Goal: Task Accomplishment & Management: Use online tool/utility

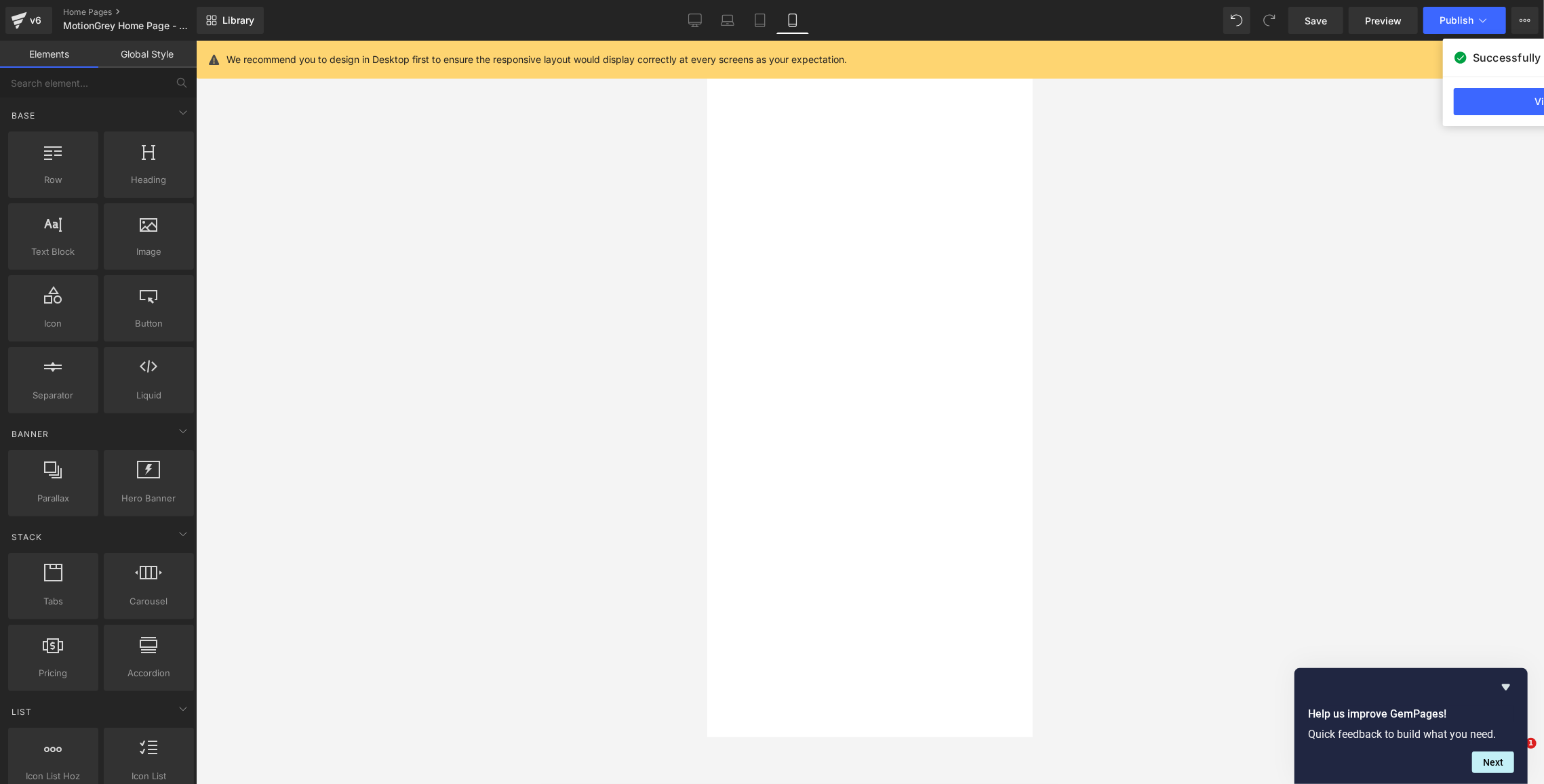
click at [404, 323] on div at bounding box center [870, 413] width 1348 height 744
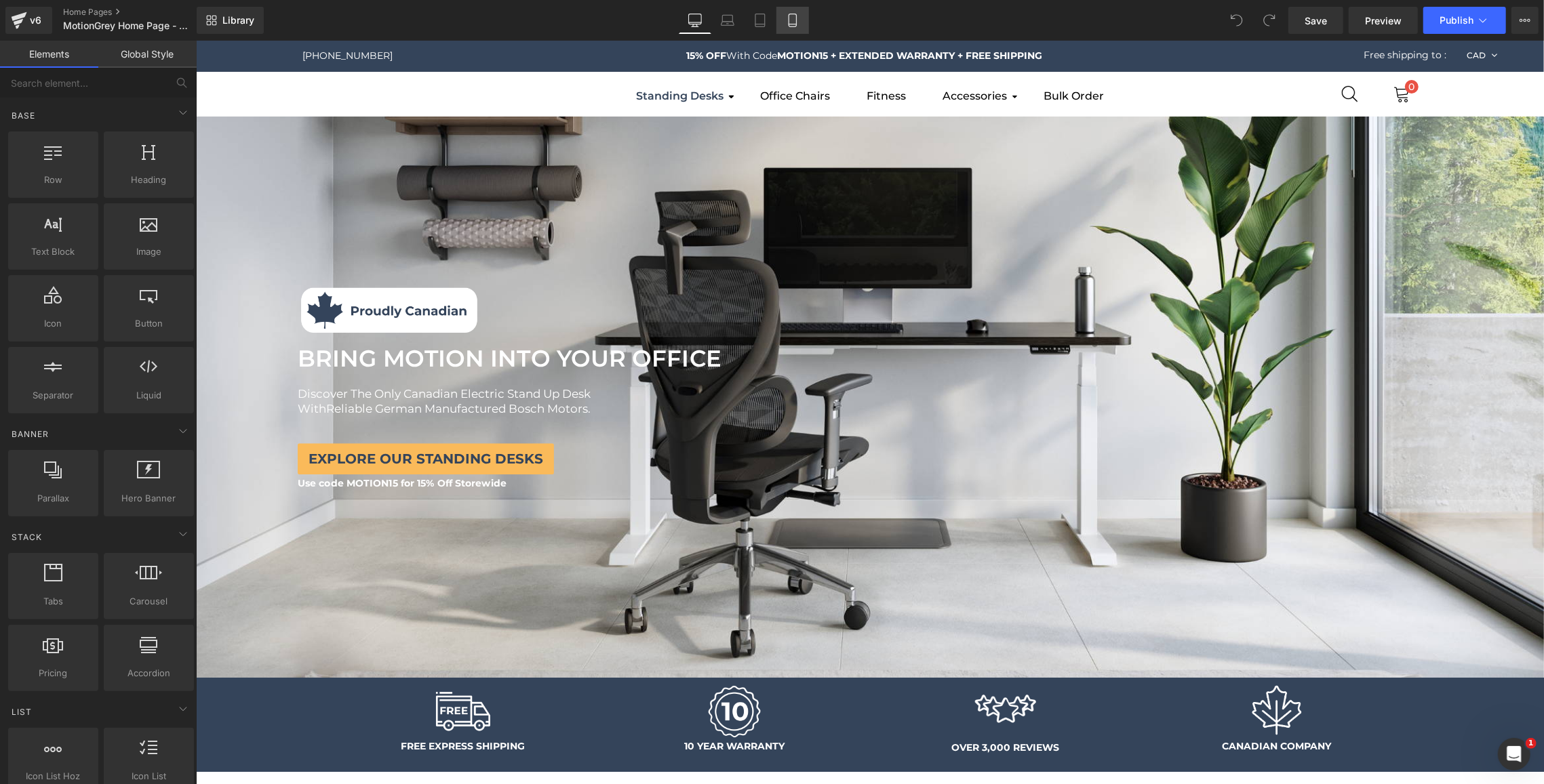
click at [787, 32] on link "Mobile" at bounding box center [792, 20] width 32 height 27
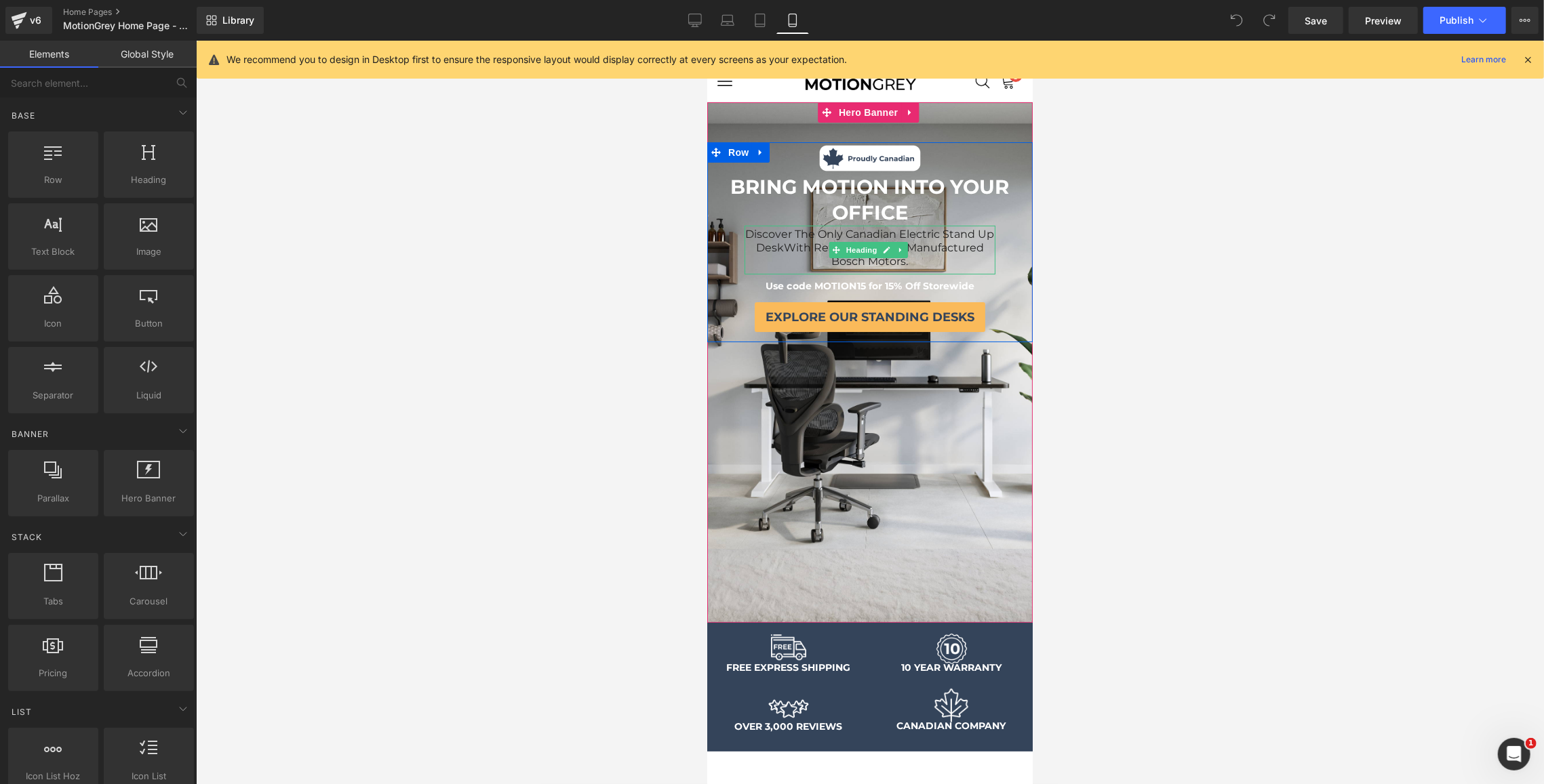
click at [917, 247] on span "With Reliable German Manufactured Bosch Motors." at bounding box center [883, 254] width 200 height 26
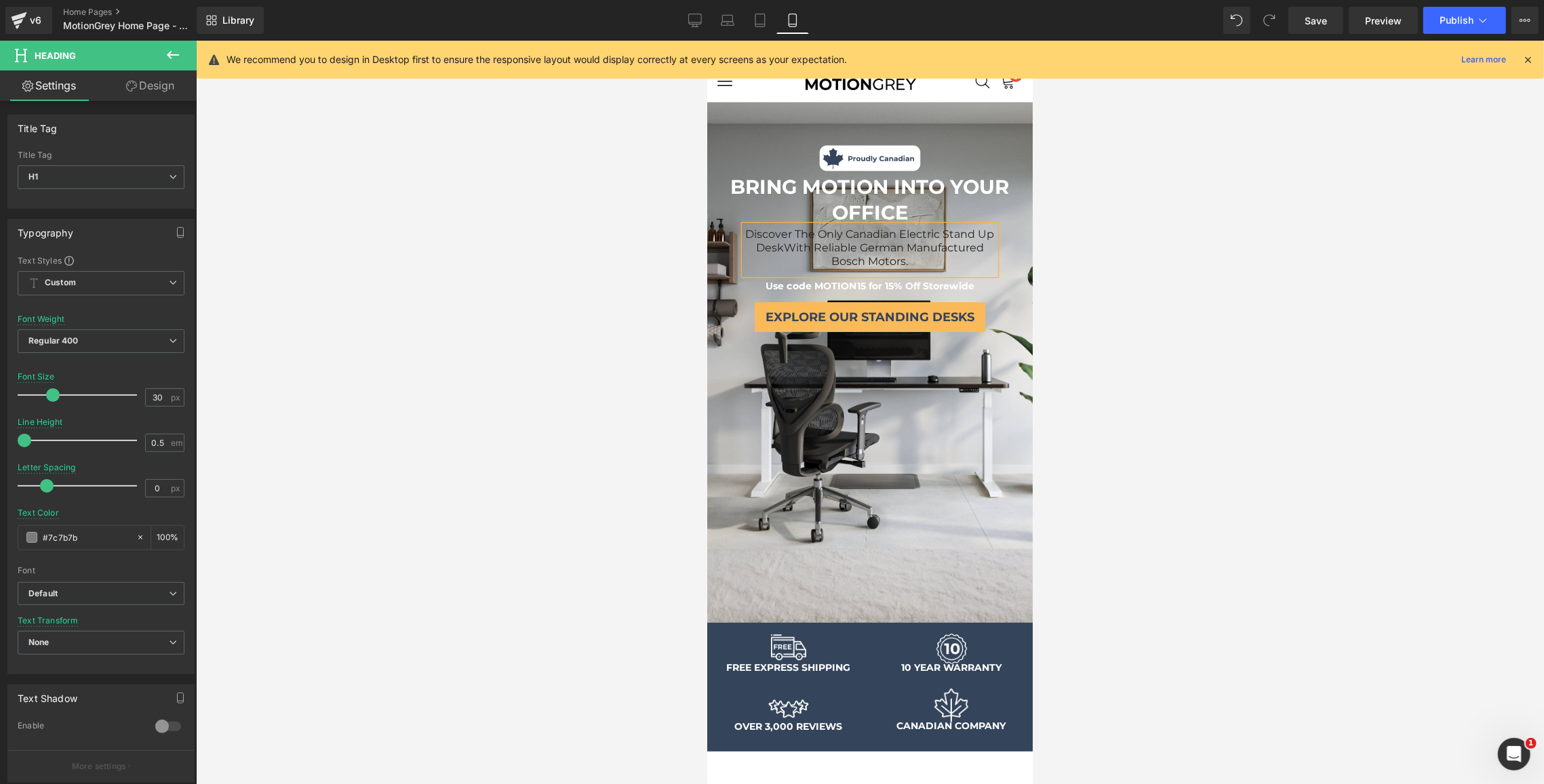
click at [923, 227] on span "Discover The Only Canadian Electric Stand Up Desk" at bounding box center [869, 240] width 249 height 26
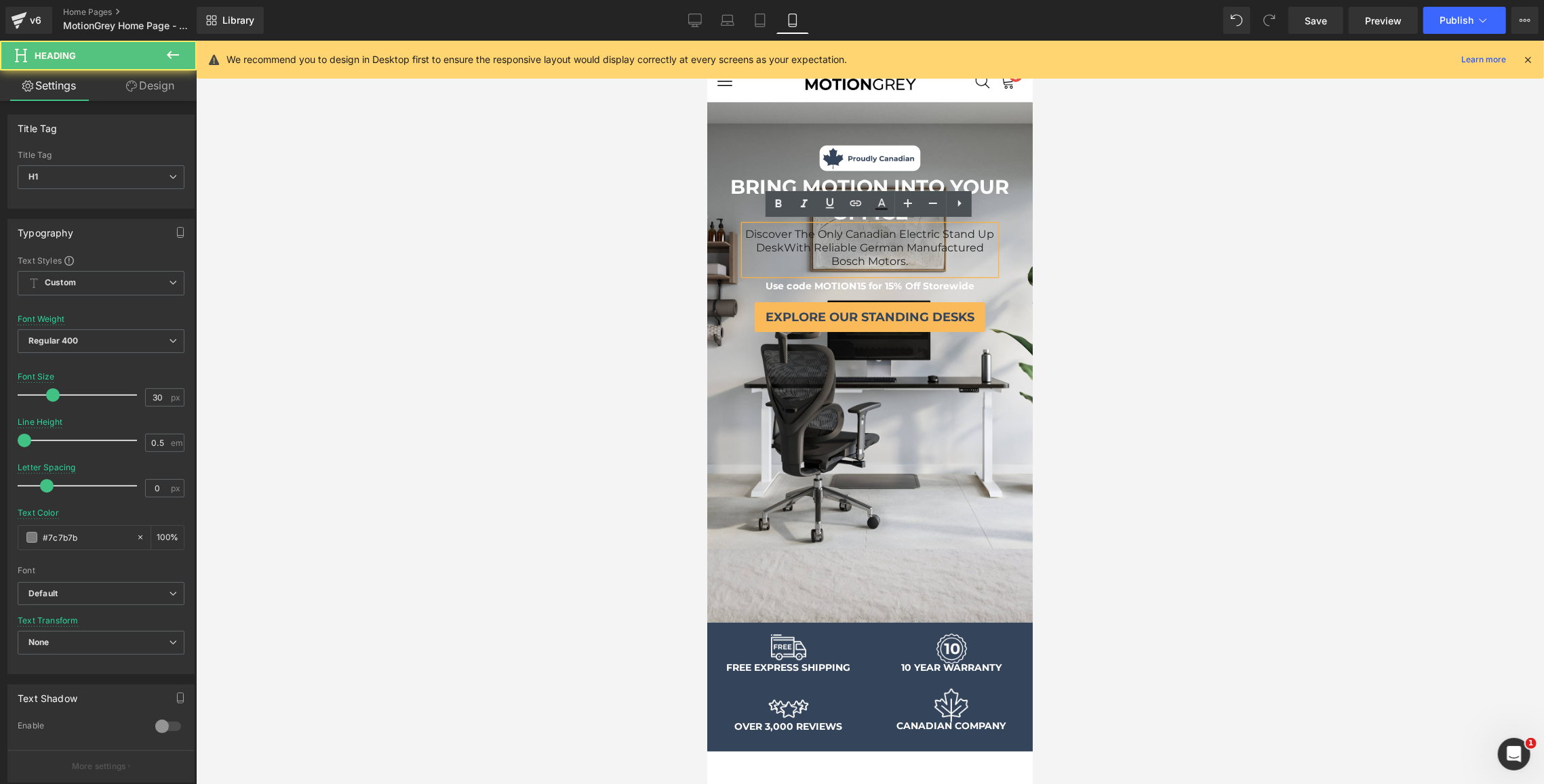
click at [984, 257] on h1 "Discover The Only Canadian Electric Stand Up Desk With Reliable German Manufact…" at bounding box center [869, 245] width 251 height 41
click at [963, 208] on icon at bounding box center [959, 204] width 17 height 17
drag, startPoint x: 954, startPoint y: 258, endPoint x: 724, endPoint y: 232, distance: 231.5
click at [724, 232] on div "Image BRING MOTION INTO YOUR OFFICE Text Block Discover The Only Canadian Elect…" at bounding box center [869, 238] width 325 height 193
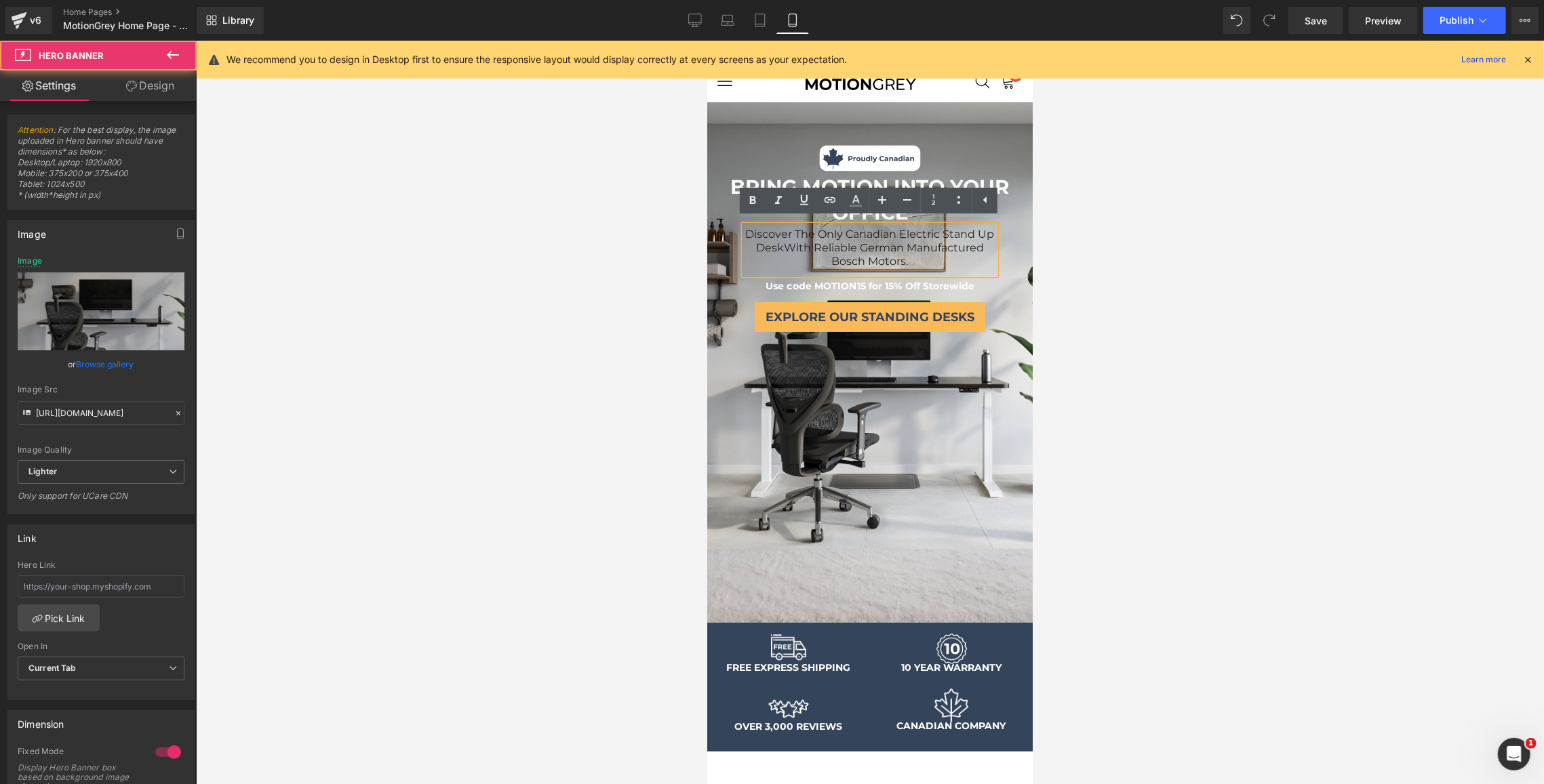
click at [939, 497] on div "Image BRING MOTION INTO YOUR OFFICE Text Block Discover The Only Canadian Elect…" at bounding box center [869, 362] width 325 height 521
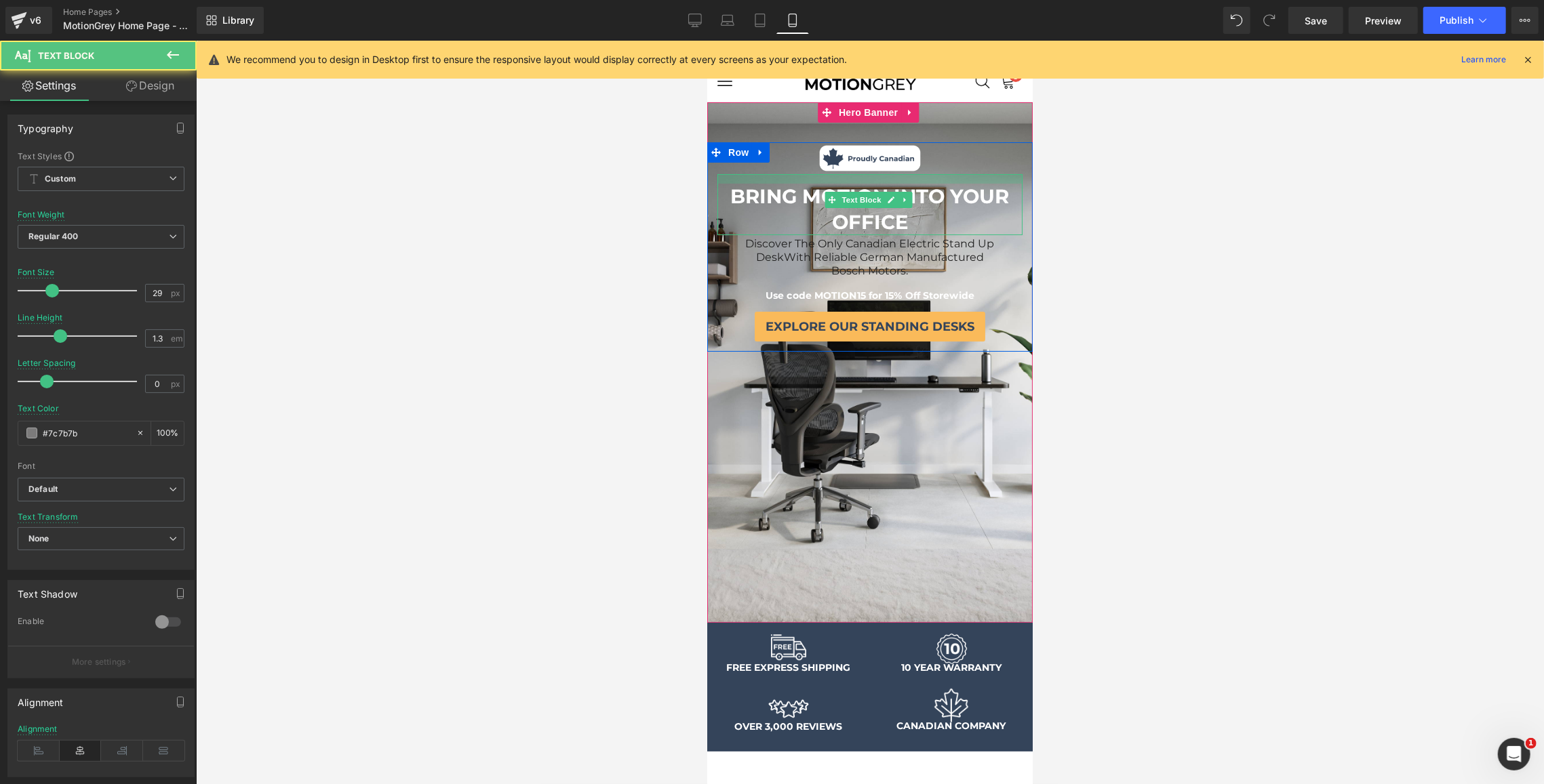
drag, startPoint x: 864, startPoint y: 172, endPoint x: 864, endPoint y: 181, distance: 9.0
click at [864, 181] on div "BRING MOTION INTO YOUR OFFICE Text Block" at bounding box center [869, 204] width 305 height 60
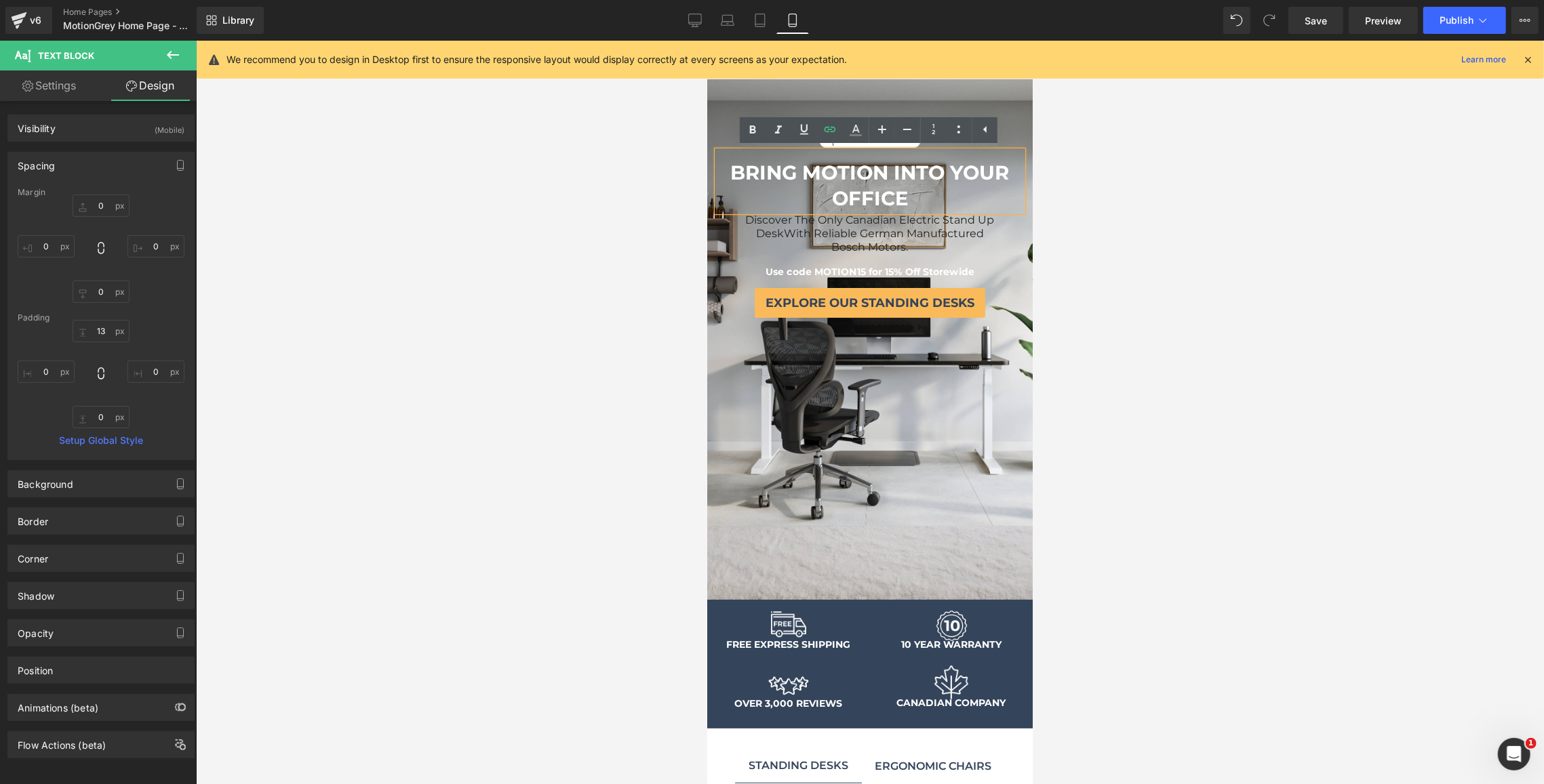
scroll to position [32, 0]
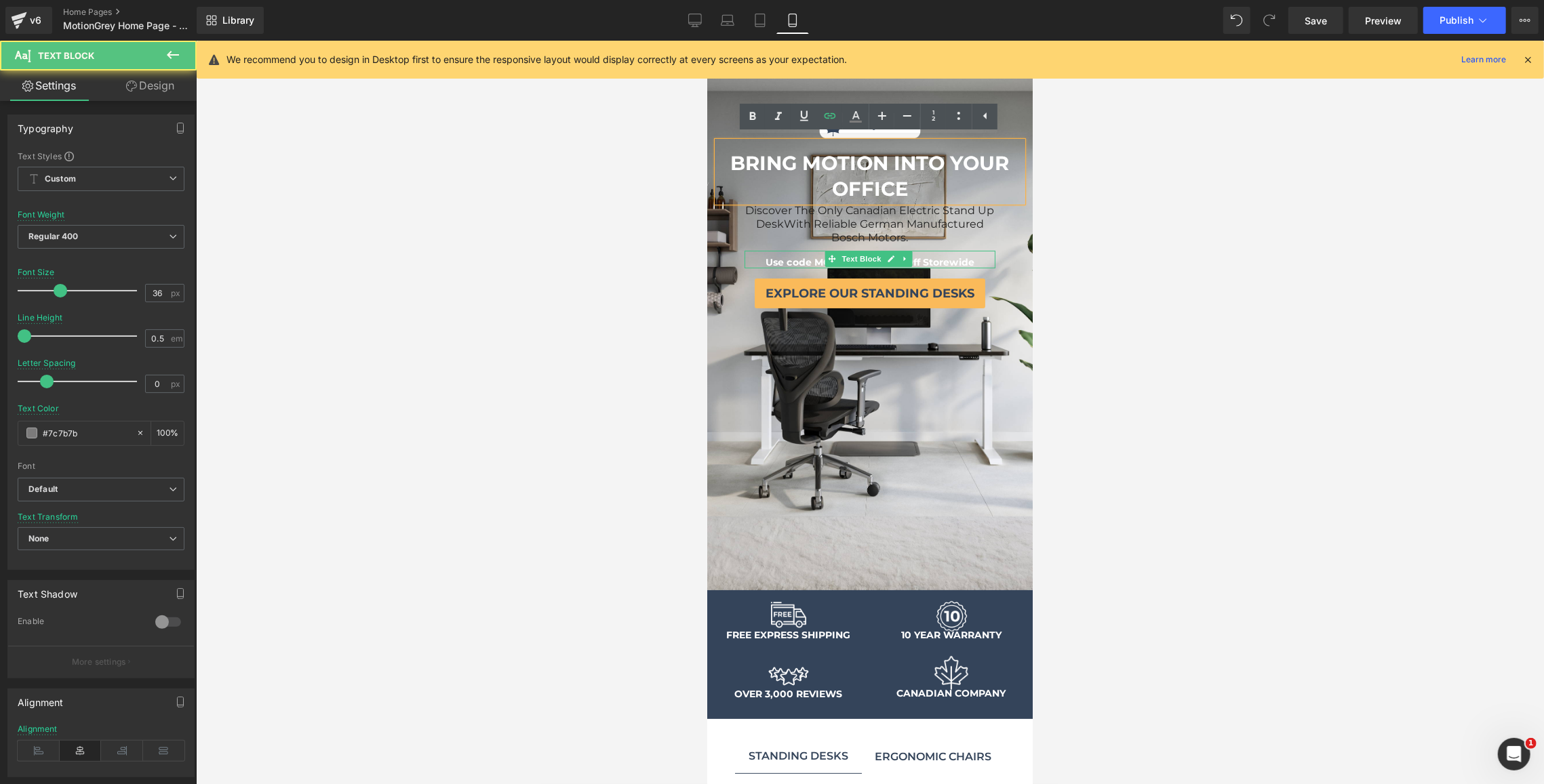
click at [951, 256] on span "Use code MOTION15 for 15% Off Storewide" at bounding box center [869, 262] width 209 height 12
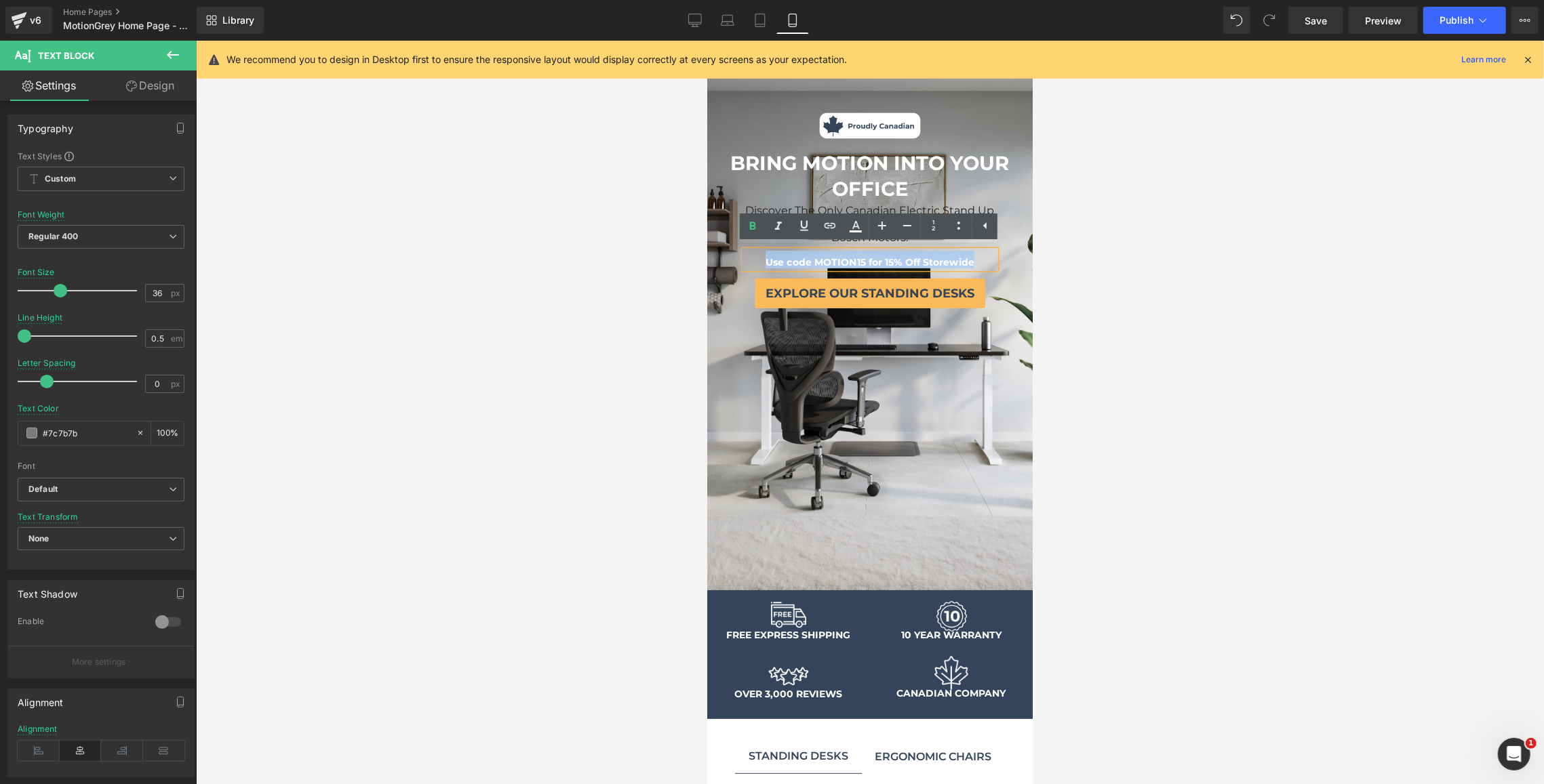
drag, startPoint x: 975, startPoint y: 257, endPoint x: 759, endPoint y: 257, distance: 216.0
click at [759, 257] on p "Use code MOTION15 for 15% Off Storewide" at bounding box center [869, 258] width 251 height 17
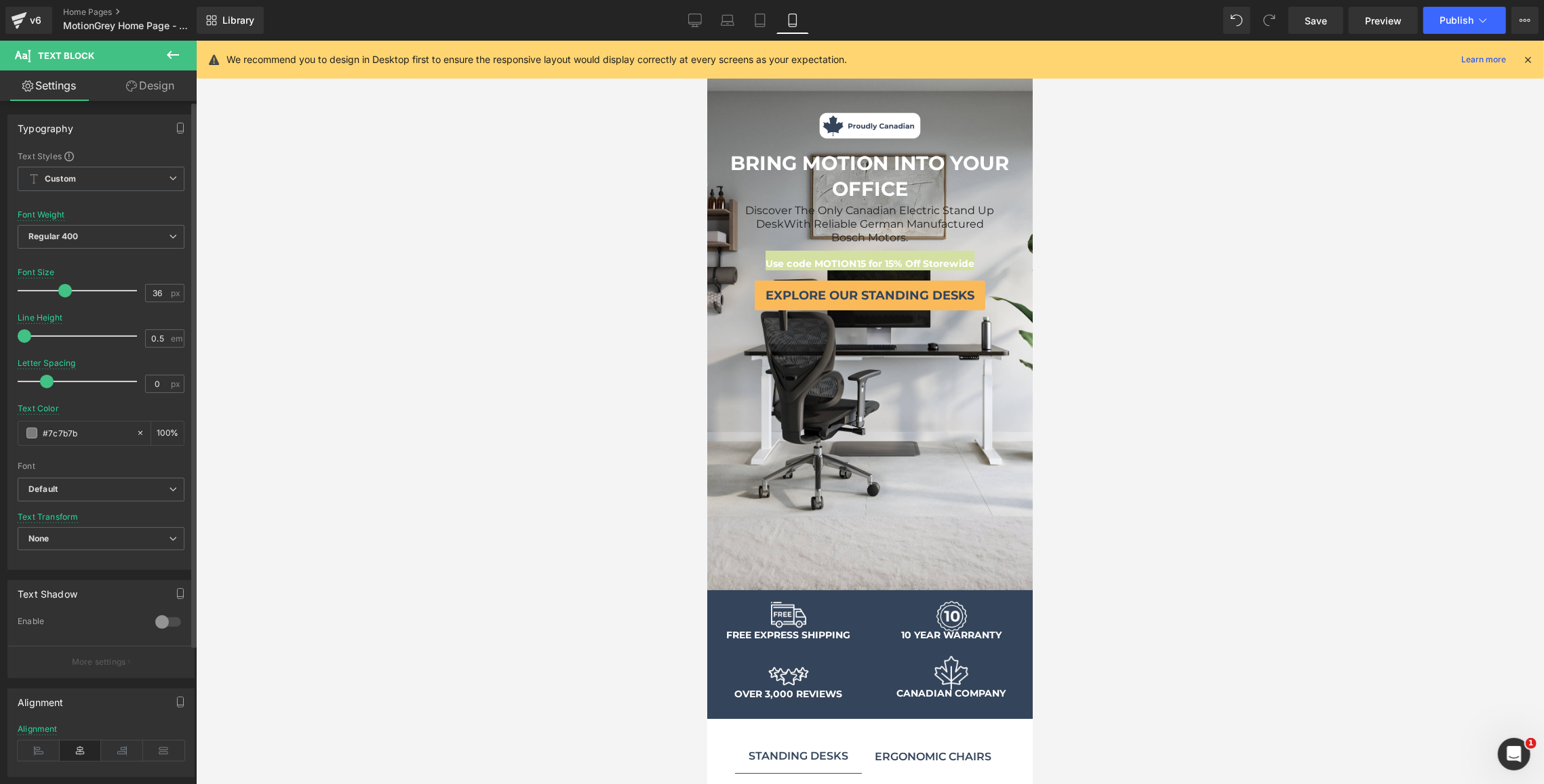
click at [61, 290] on span at bounding box center [65, 291] width 14 height 14
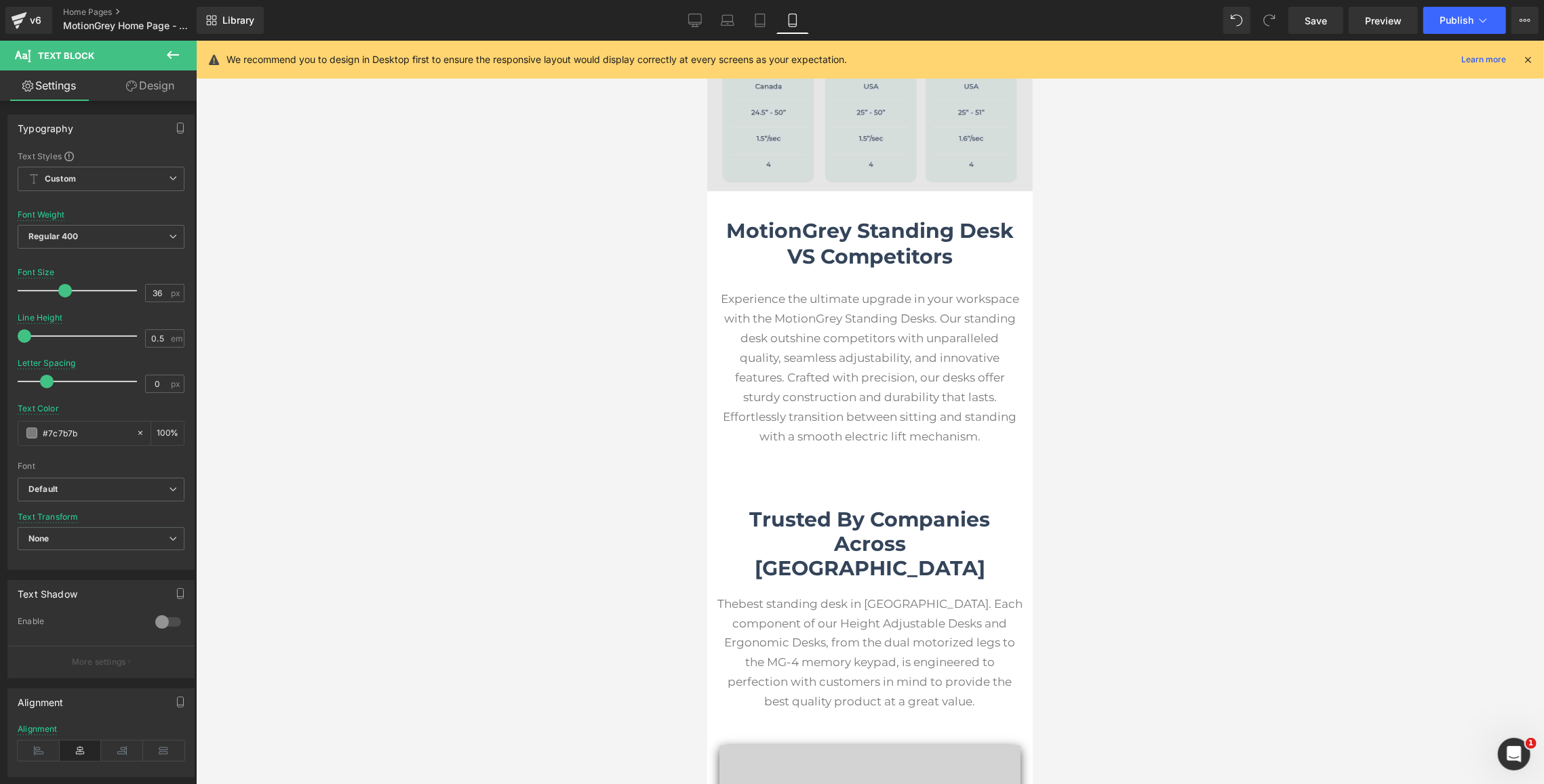
scroll to position [3769, 0]
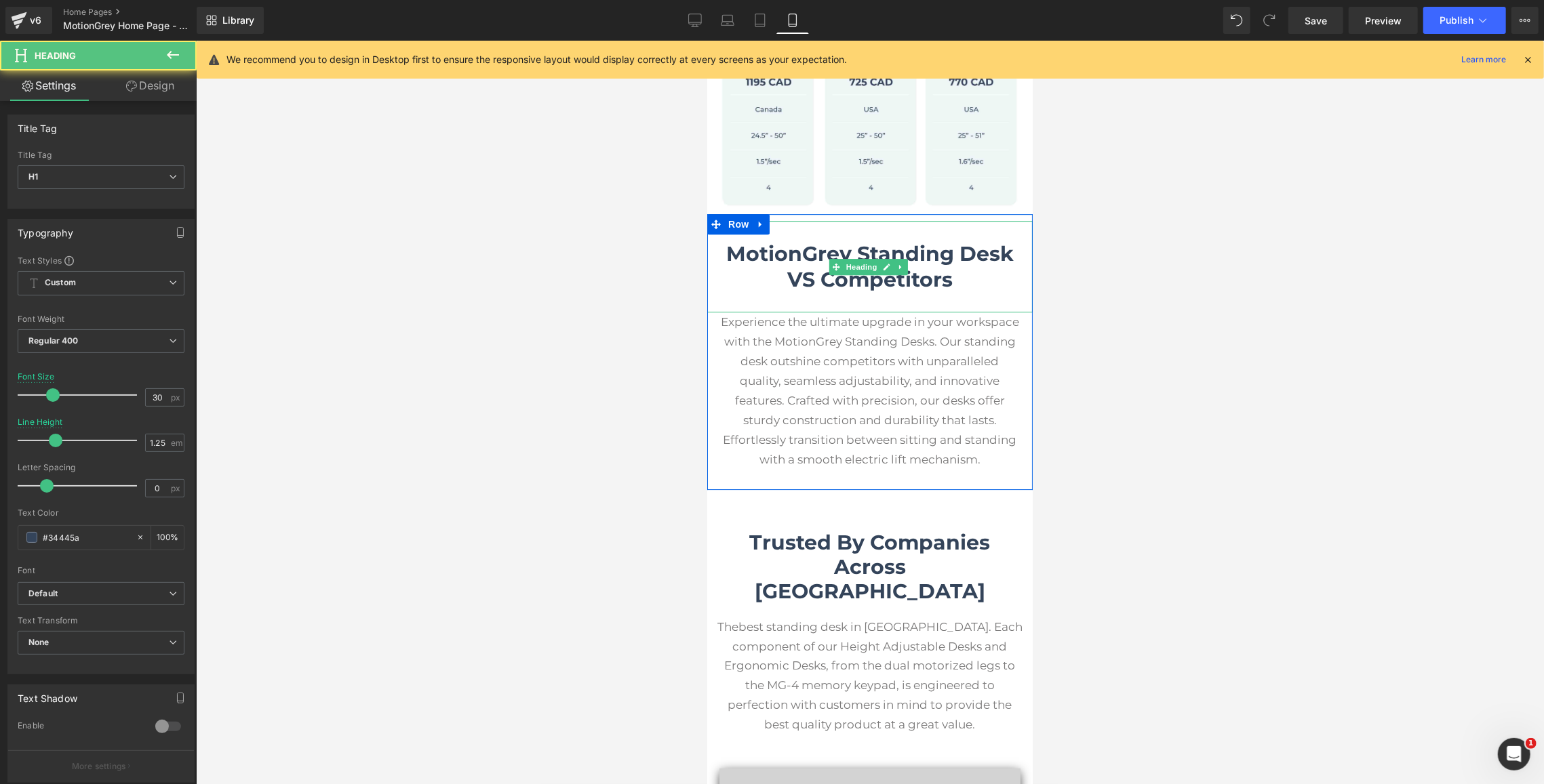
click at [922, 251] on span "MotionGrey Standing Desk VS Competitors" at bounding box center [869, 266] width 288 height 51
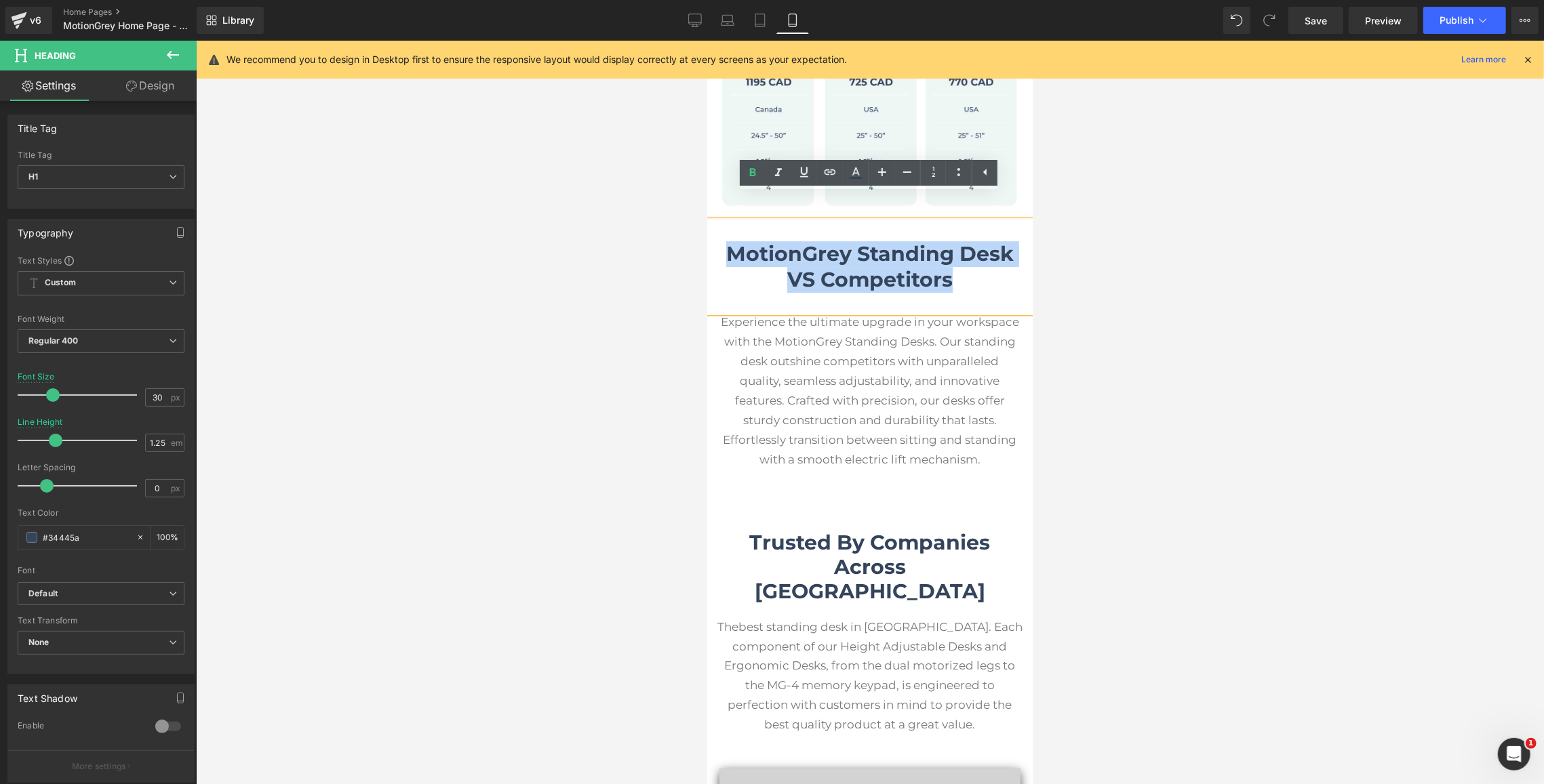
drag, startPoint x: 956, startPoint y: 254, endPoint x: 727, endPoint y: 205, distance: 234.2
click at [727, 220] on div "MotionGrey Standing Desk VS Competitors" at bounding box center [869, 266] width 325 height 91
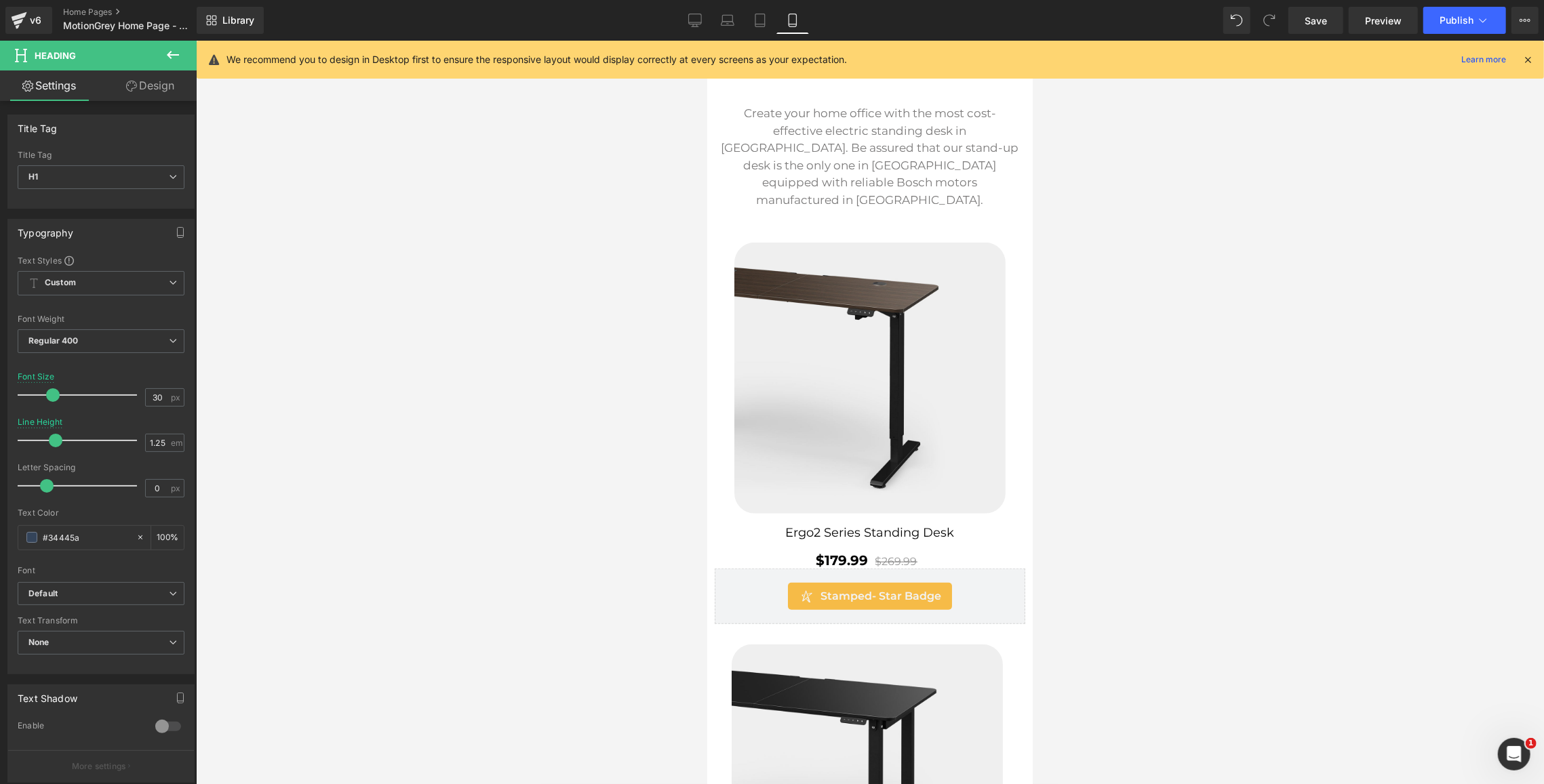
scroll to position [0, 0]
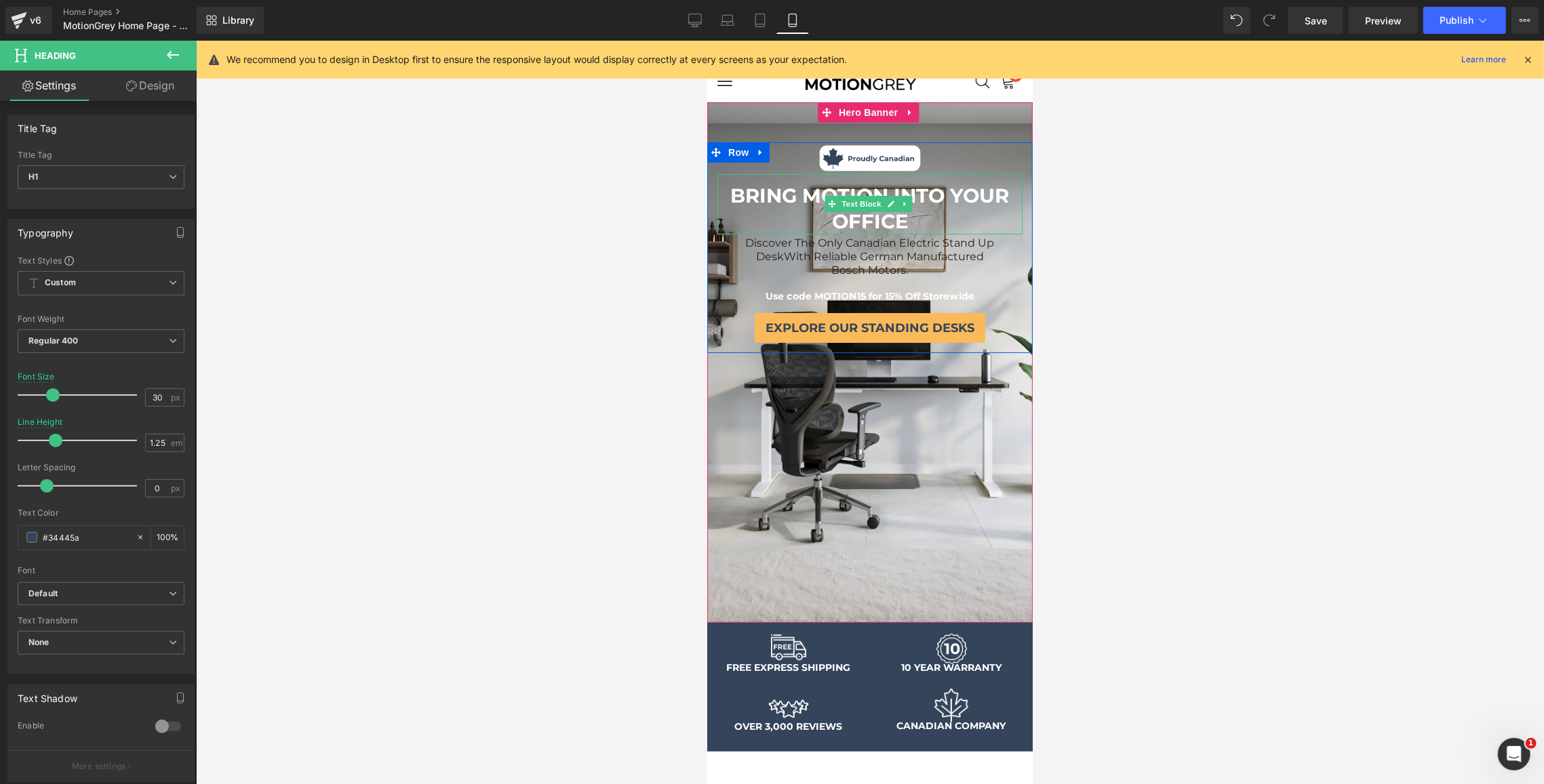
click at [899, 218] on b "BRING MOTION INTO YOUR OFFICE" at bounding box center [869, 208] width 278 height 50
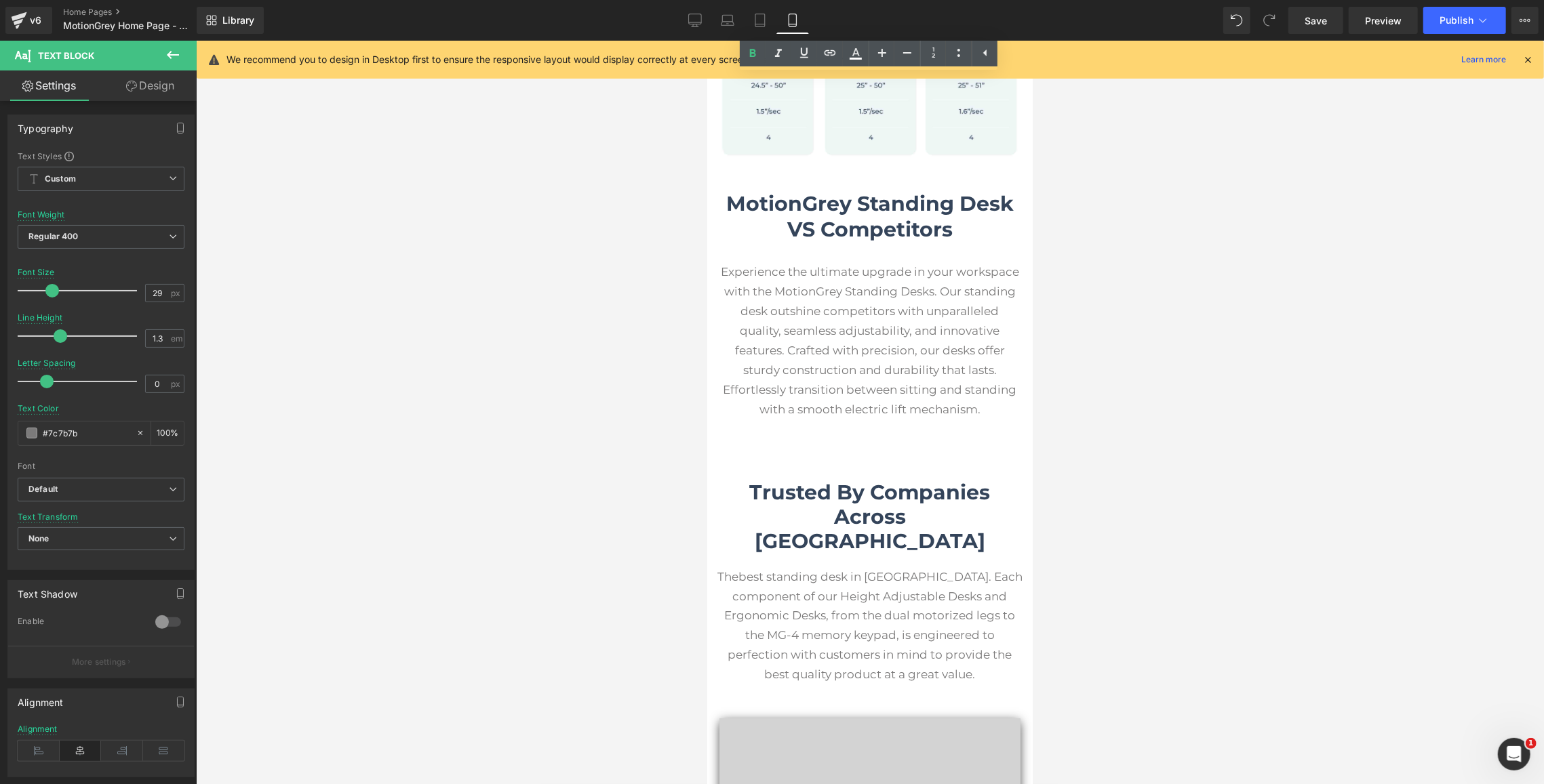
scroll to position [3818, 0]
click at [940, 210] on span "MotionGrey Standing Desk VS Competitors" at bounding box center [869, 217] width 288 height 51
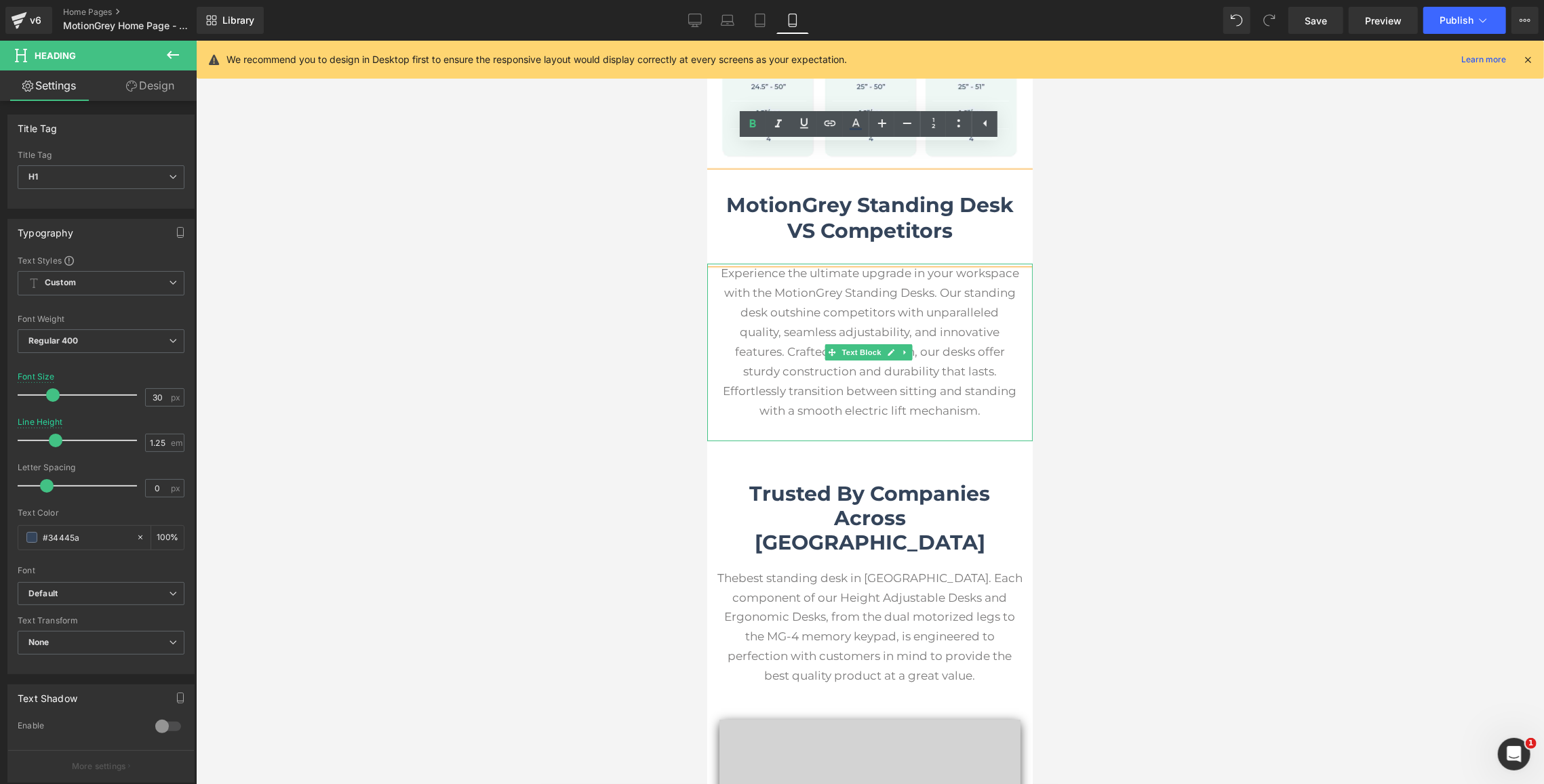
click at [944, 335] on p "Experience the ultimate upgrade in your workspace with the MotionGrey Standing …" at bounding box center [869, 342] width 298 height 157
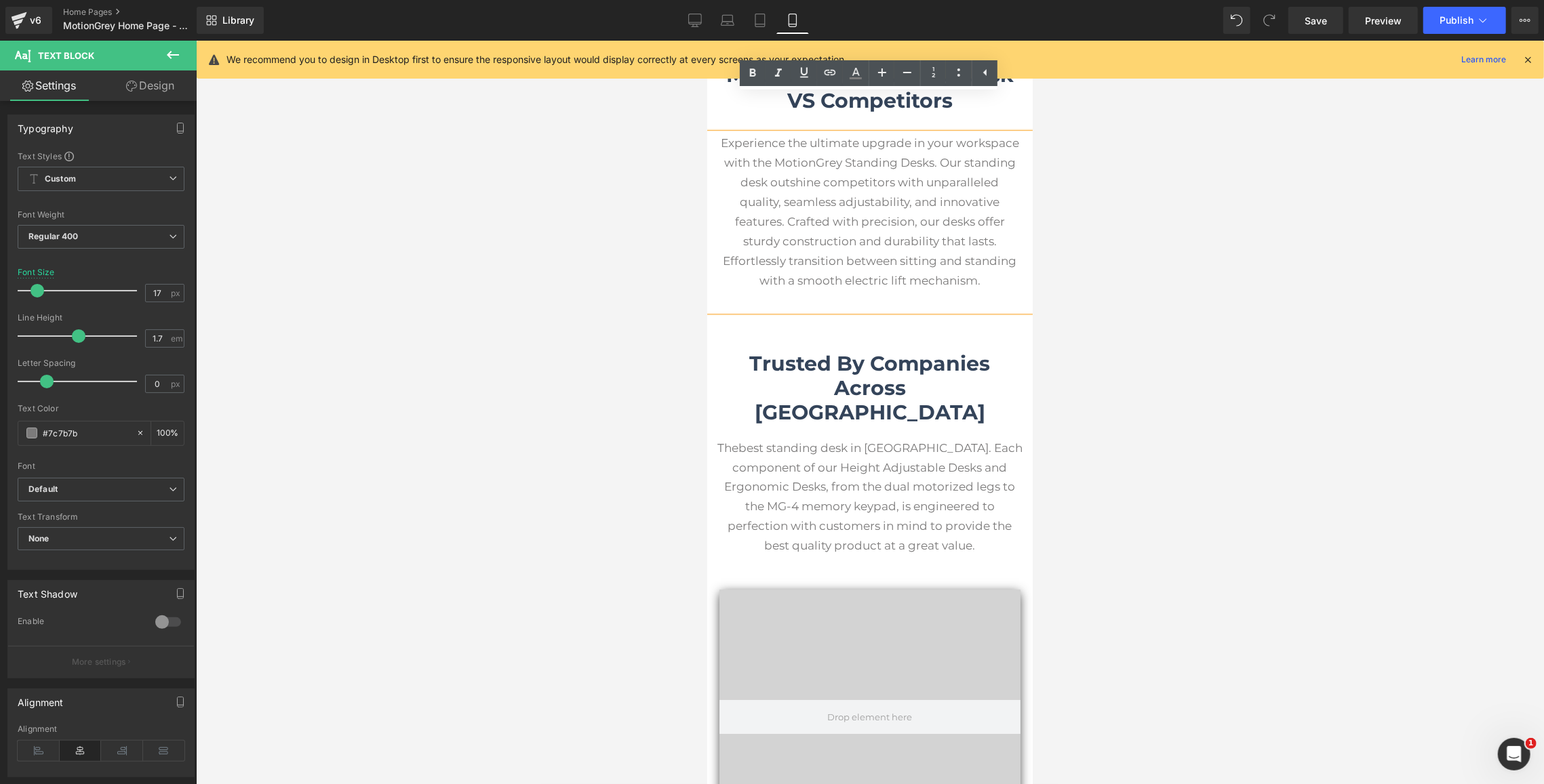
scroll to position [3958, 0]
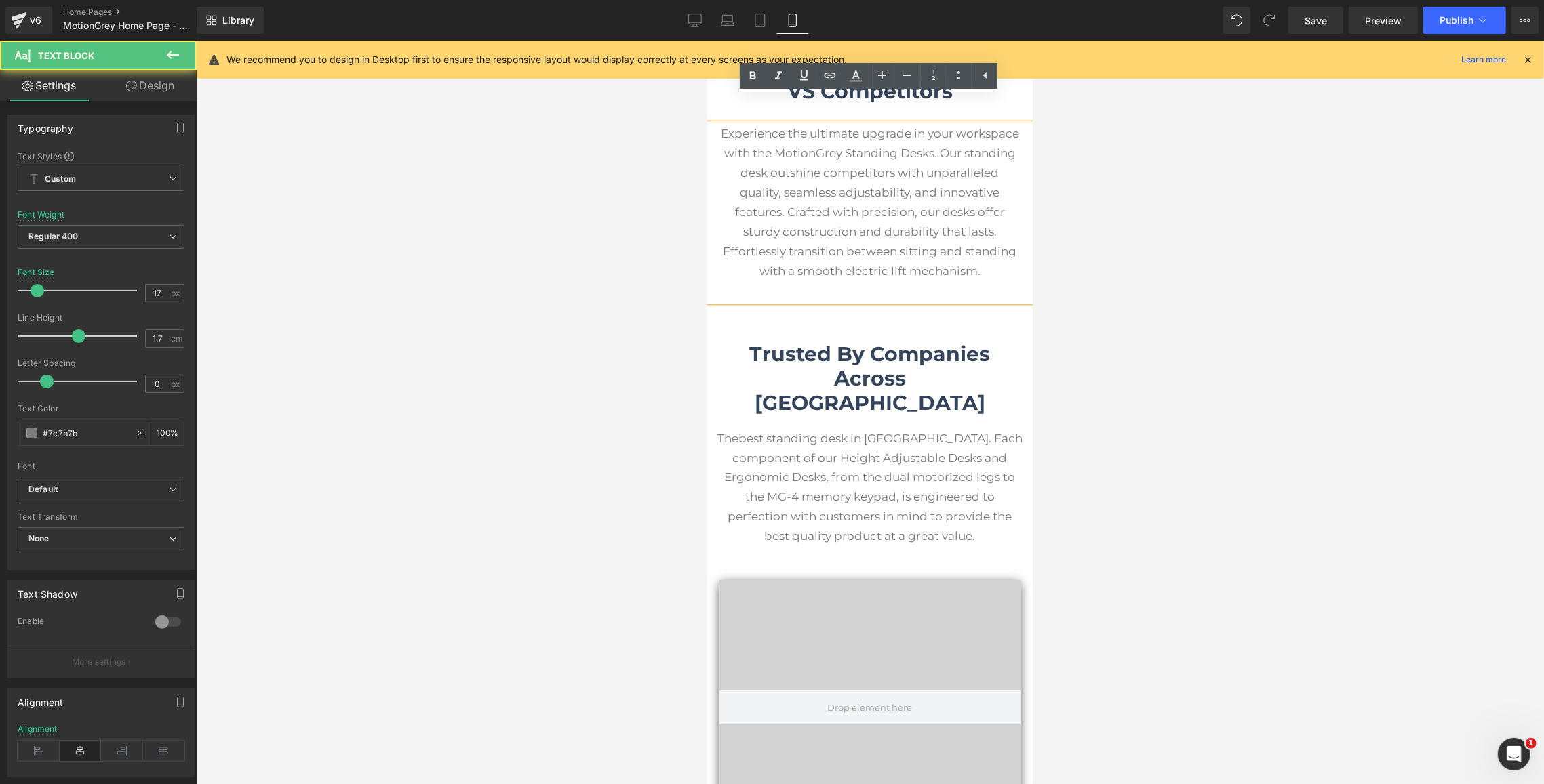
click at [921, 429] on p "The best standing desk in Canada . Each component of our Height Adjustable Desk…" at bounding box center [869, 487] width 305 height 117
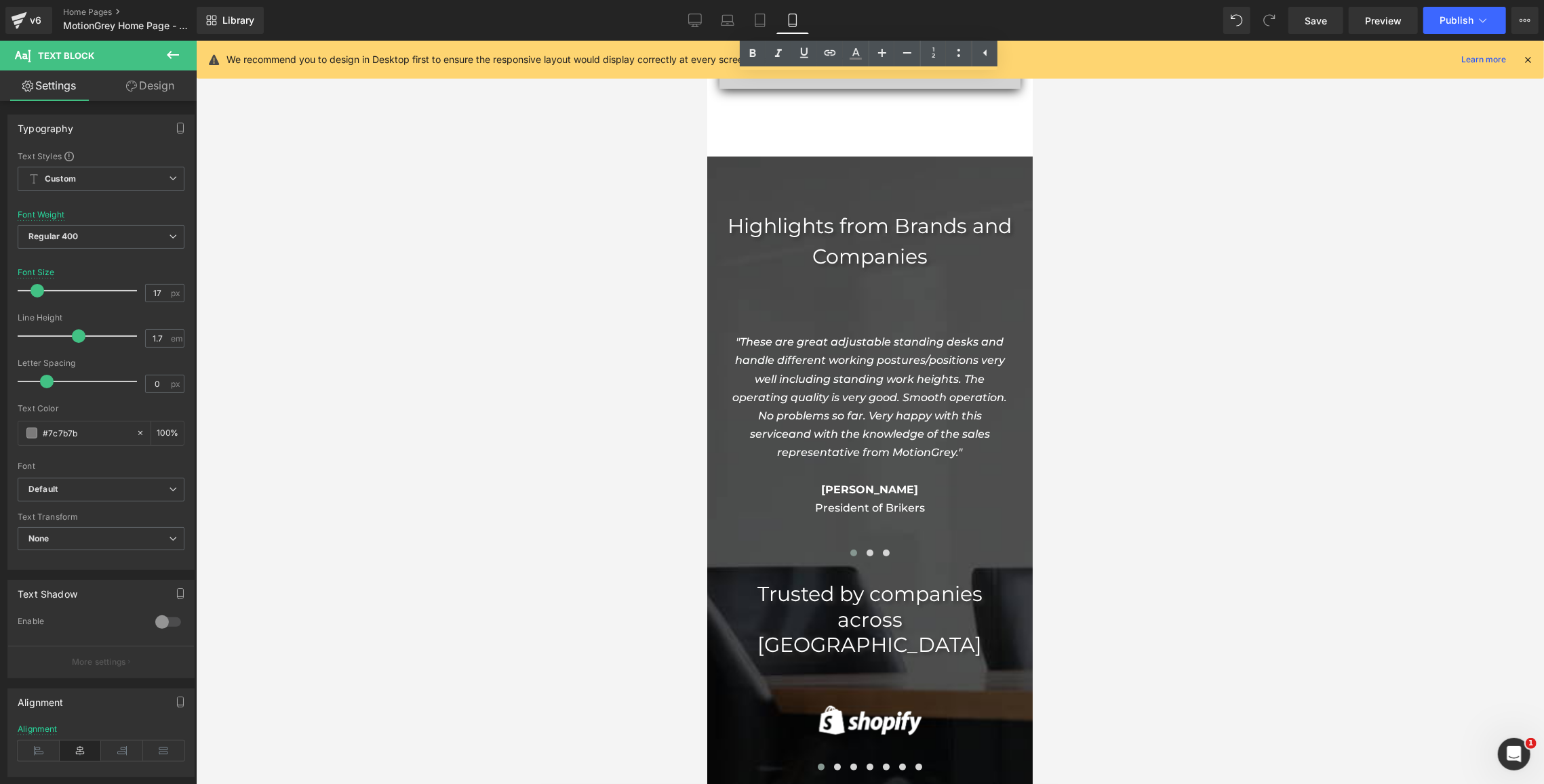
scroll to position [4700, 0]
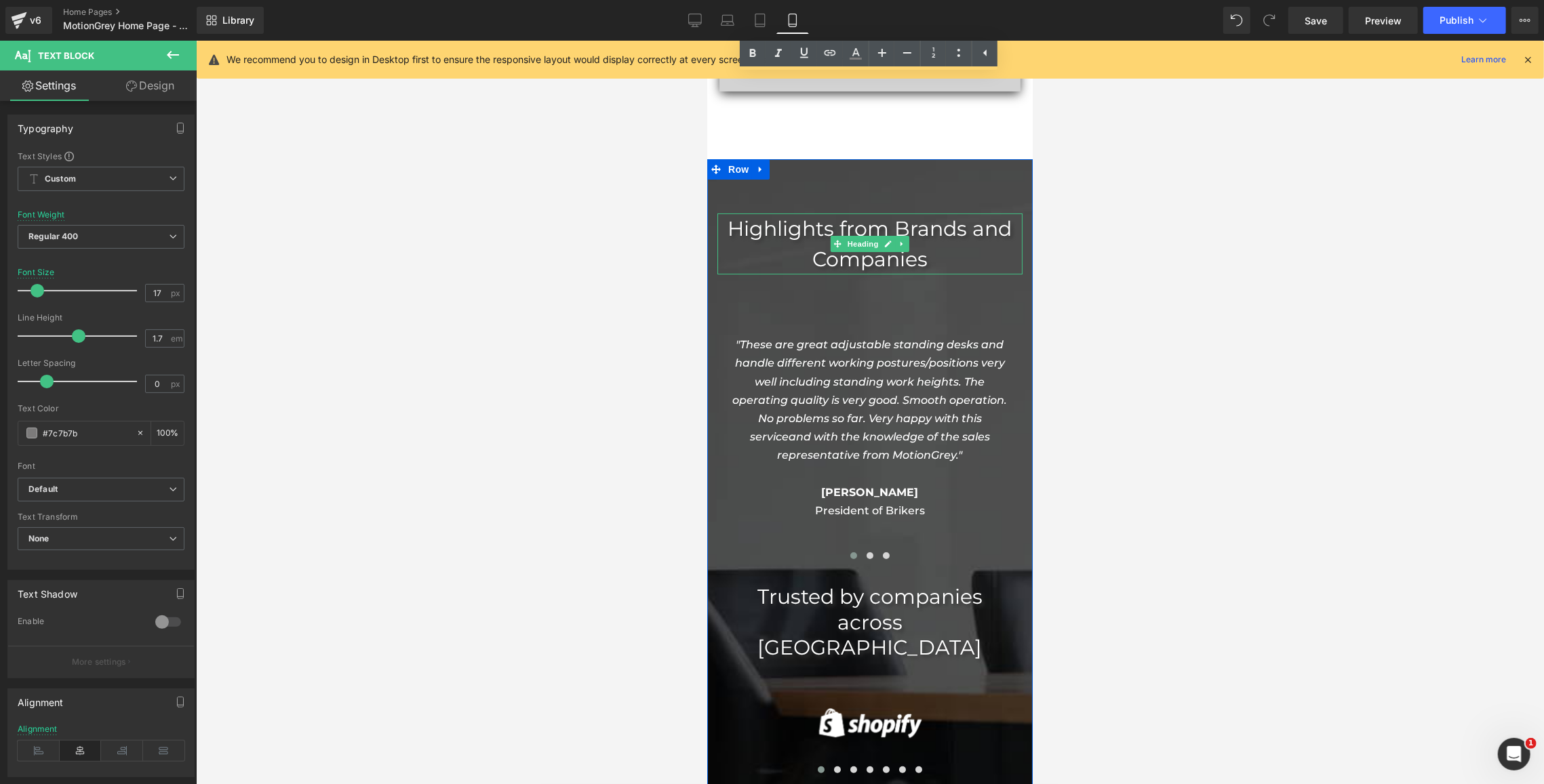
click at [910, 216] on span "Highlights from Brands and Companies" at bounding box center [869, 244] width 284 height 56
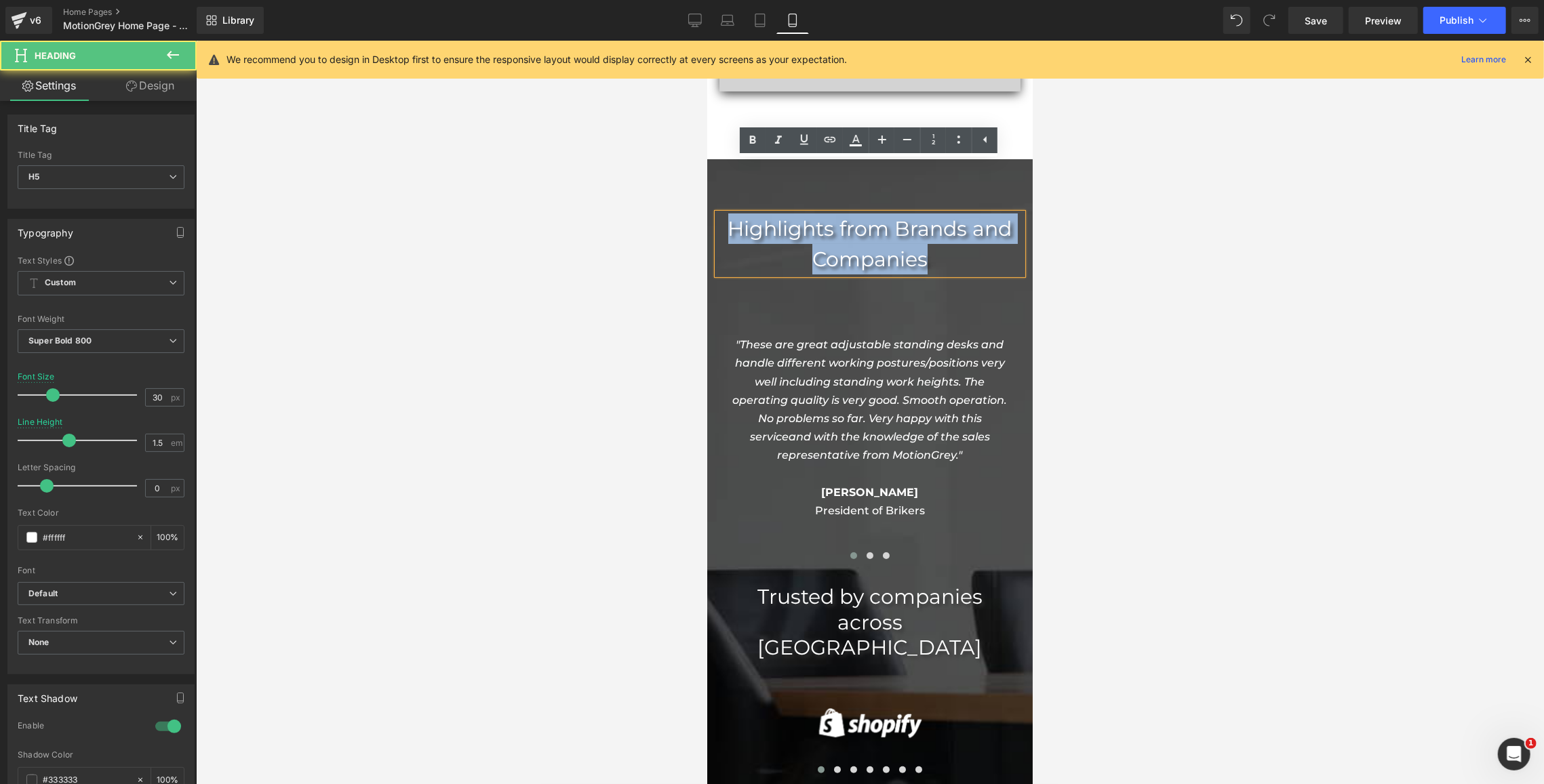
drag, startPoint x: 942, startPoint y: 206, endPoint x: 721, endPoint y: 147, distance: 228.7
click at [721, 158] on div "Highlights from Brands and Companies Heading "These are great adjustable standi…" at bounding box center [869, 564] width 325 height 811
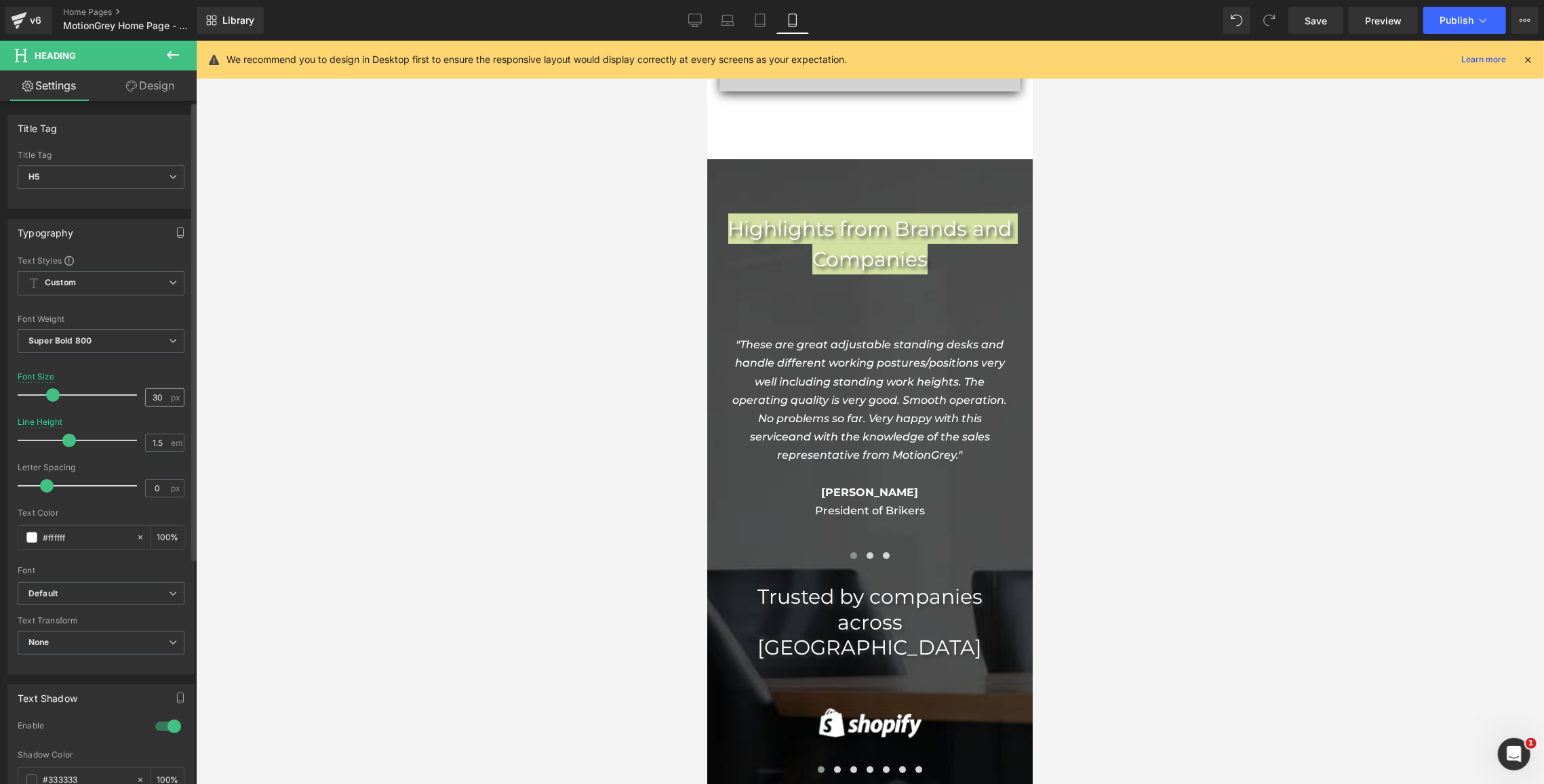
click at [171, 396] on span "px" at bounding box center [176, 398] width 11 height 9
click at [161, 396] on input "30" at bounding box center [157, 398] width 23 height 17
type input "29"
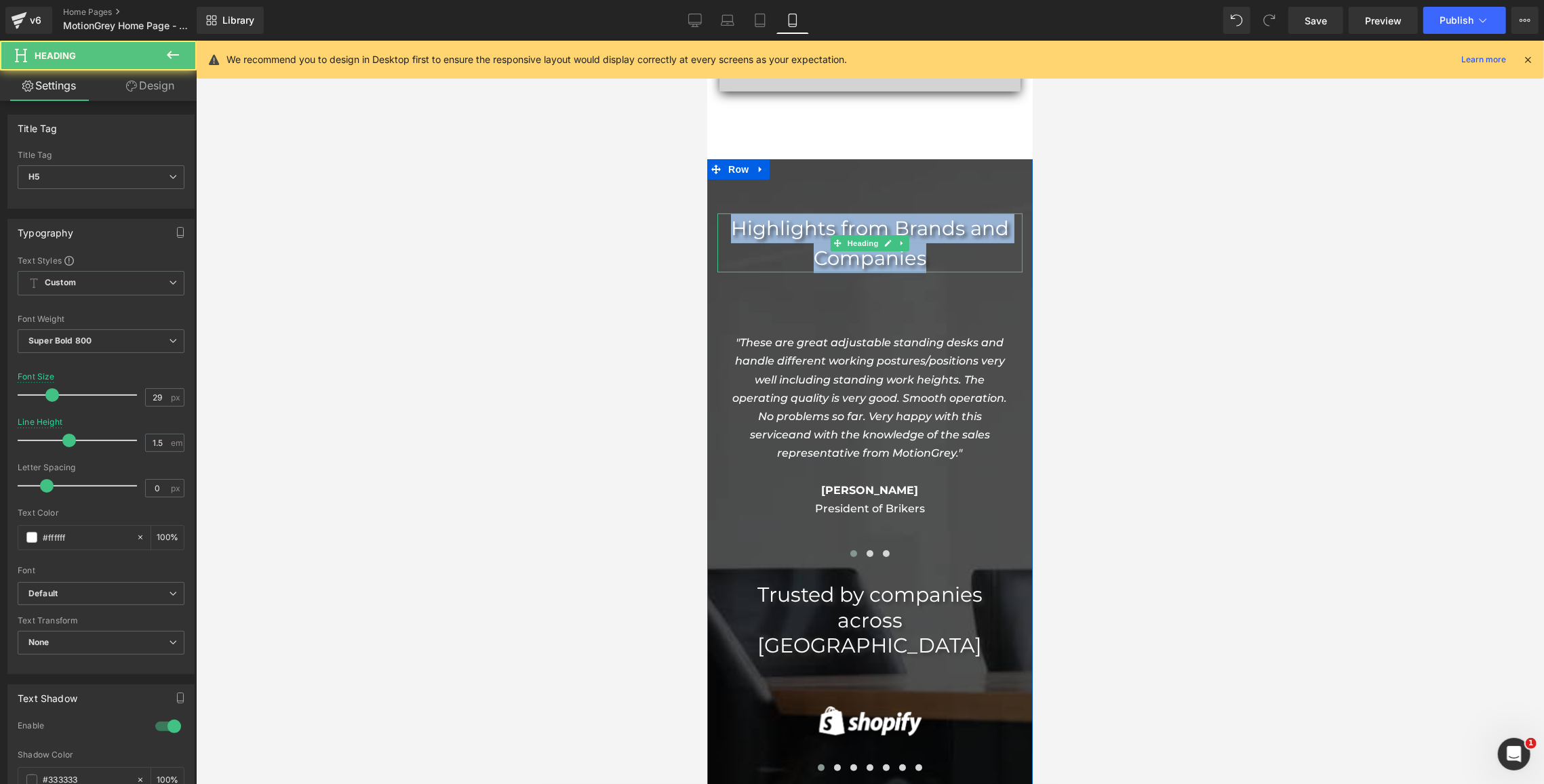
drag, startPoint x: 939, startPoint y: 210, endPoint x: 722, endPoint y: 177, distance: 219.5
click at [722, 213] on h5 "Highlights from Brands and Companies" at bounding box center [869, 242] width 305 height 59
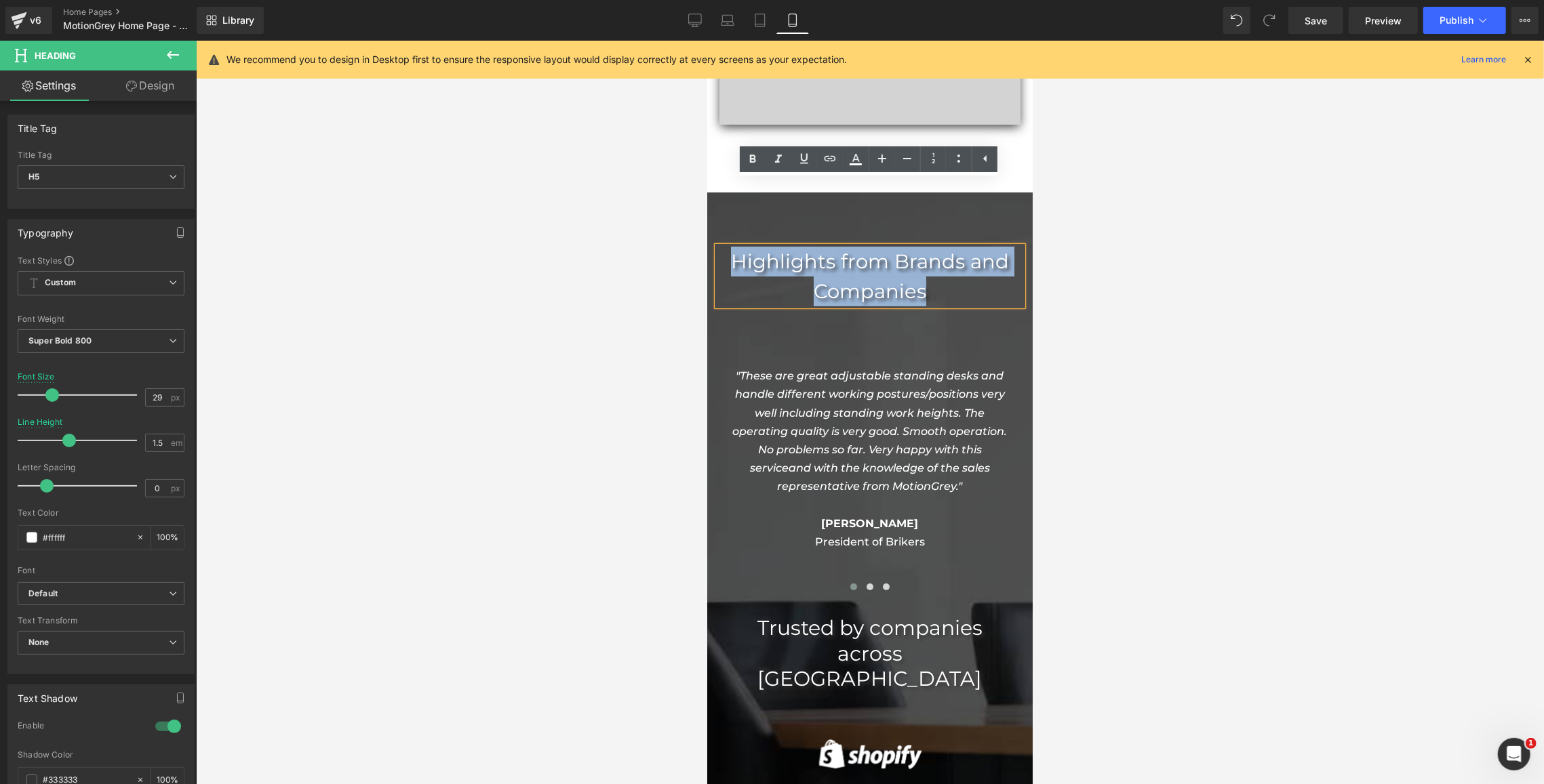
scroll to position [4671, 0]
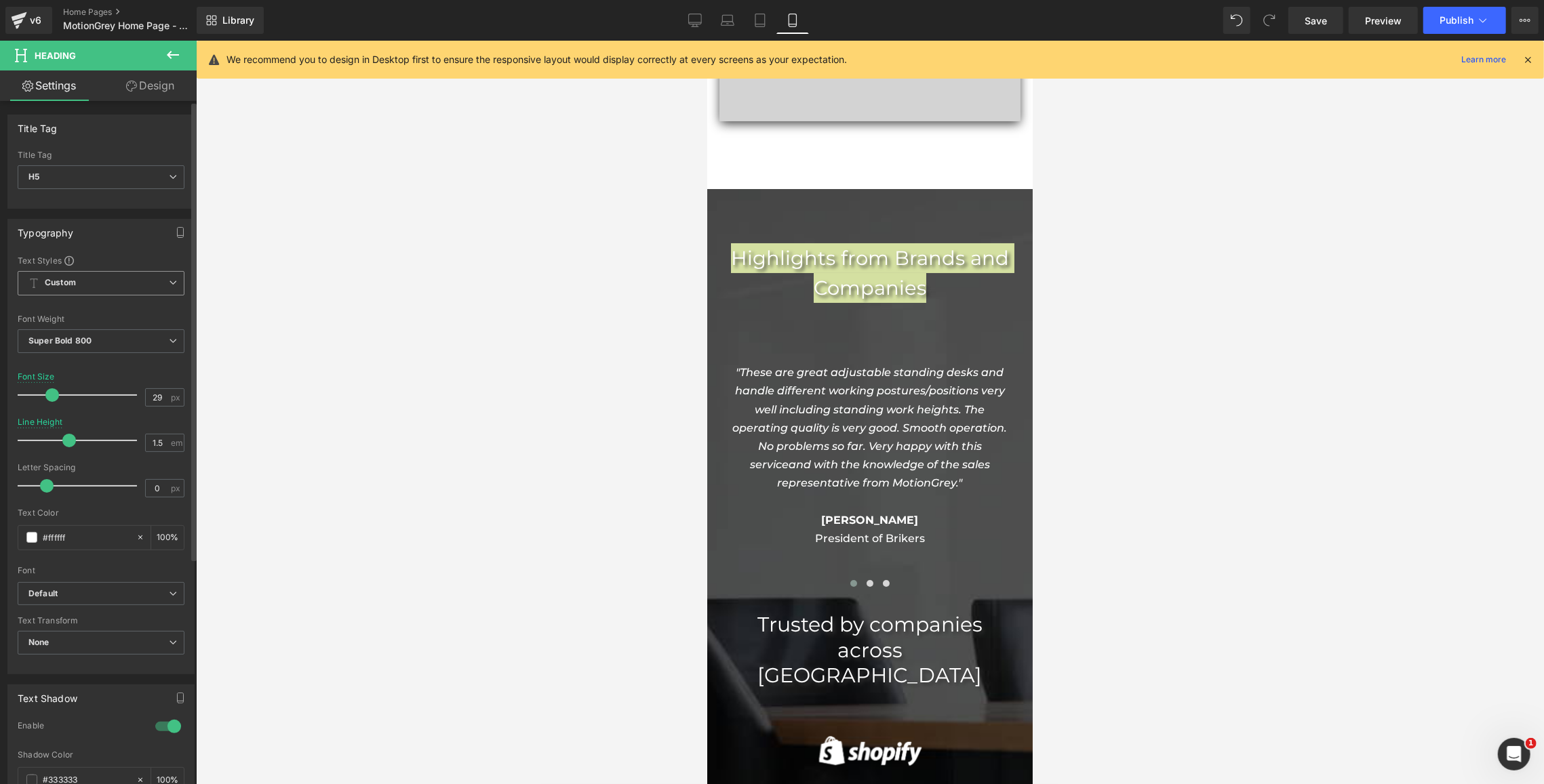
click at [169, 278] on icon at bounding box center [173, 282] width 8 height 8
click at [165, 278] on icon at bounding box center [168, 282] width 8 height 8
click at [165, 346] on span "Super Bold 800" at bounding box center [100, 341] width 167 height 23
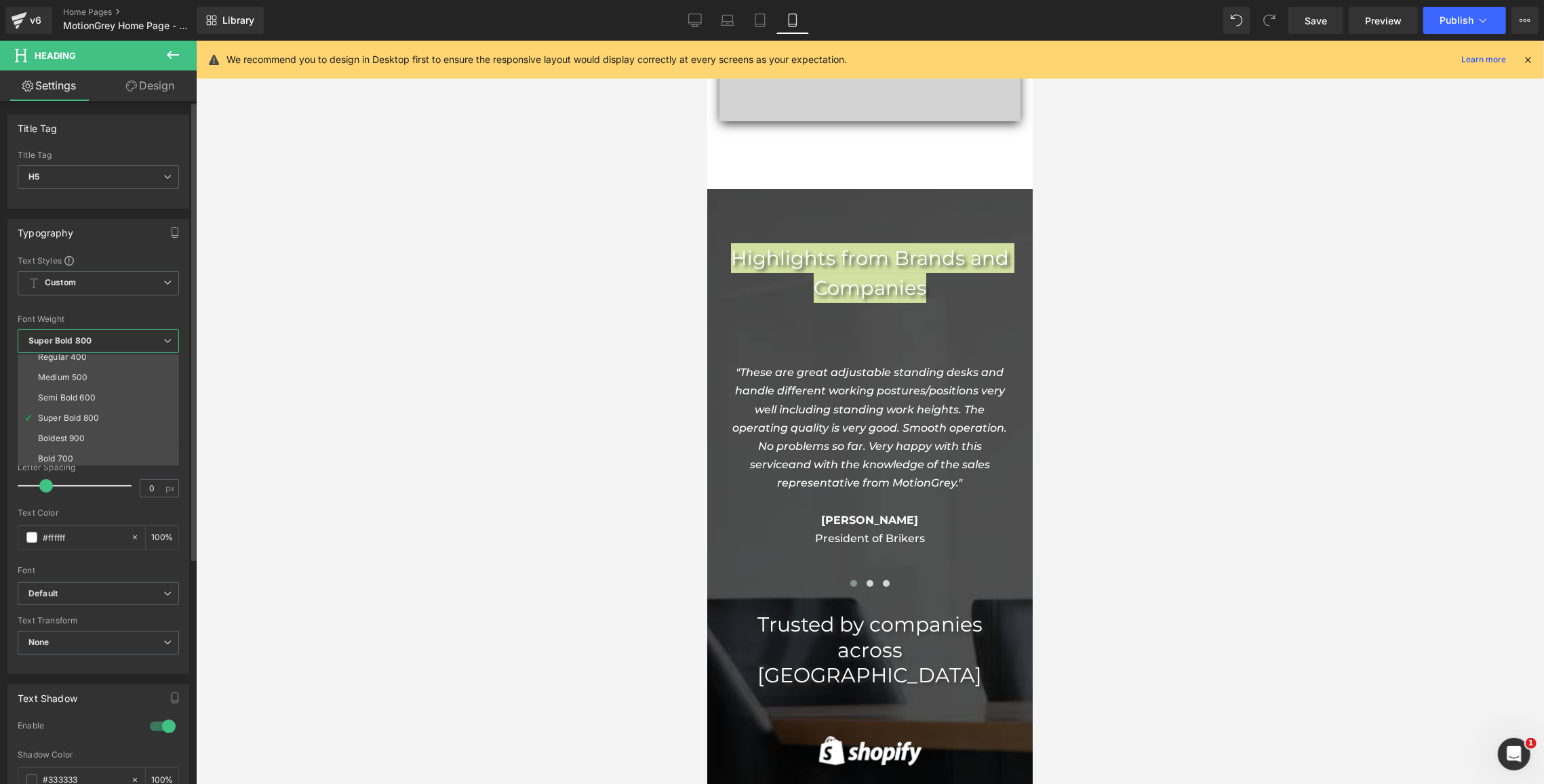
scroll to position [74, 0]
click at [161, 426] on li "Boldest 900" at bounding box center [101, 433] width 168 height 20
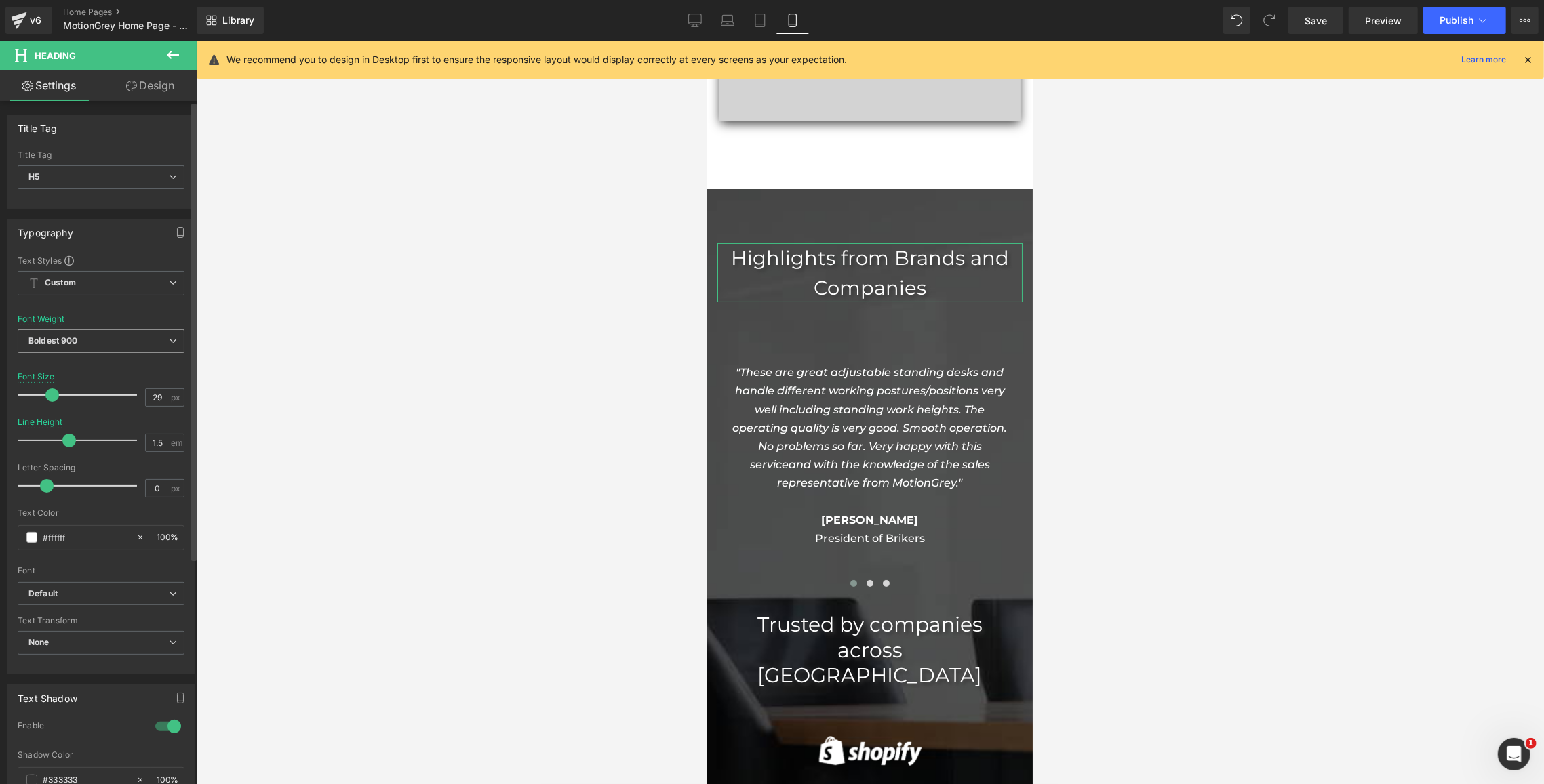
click at [122, 337] on span "Boldest 900" at bounding box center [100, 341] width 167 height 23
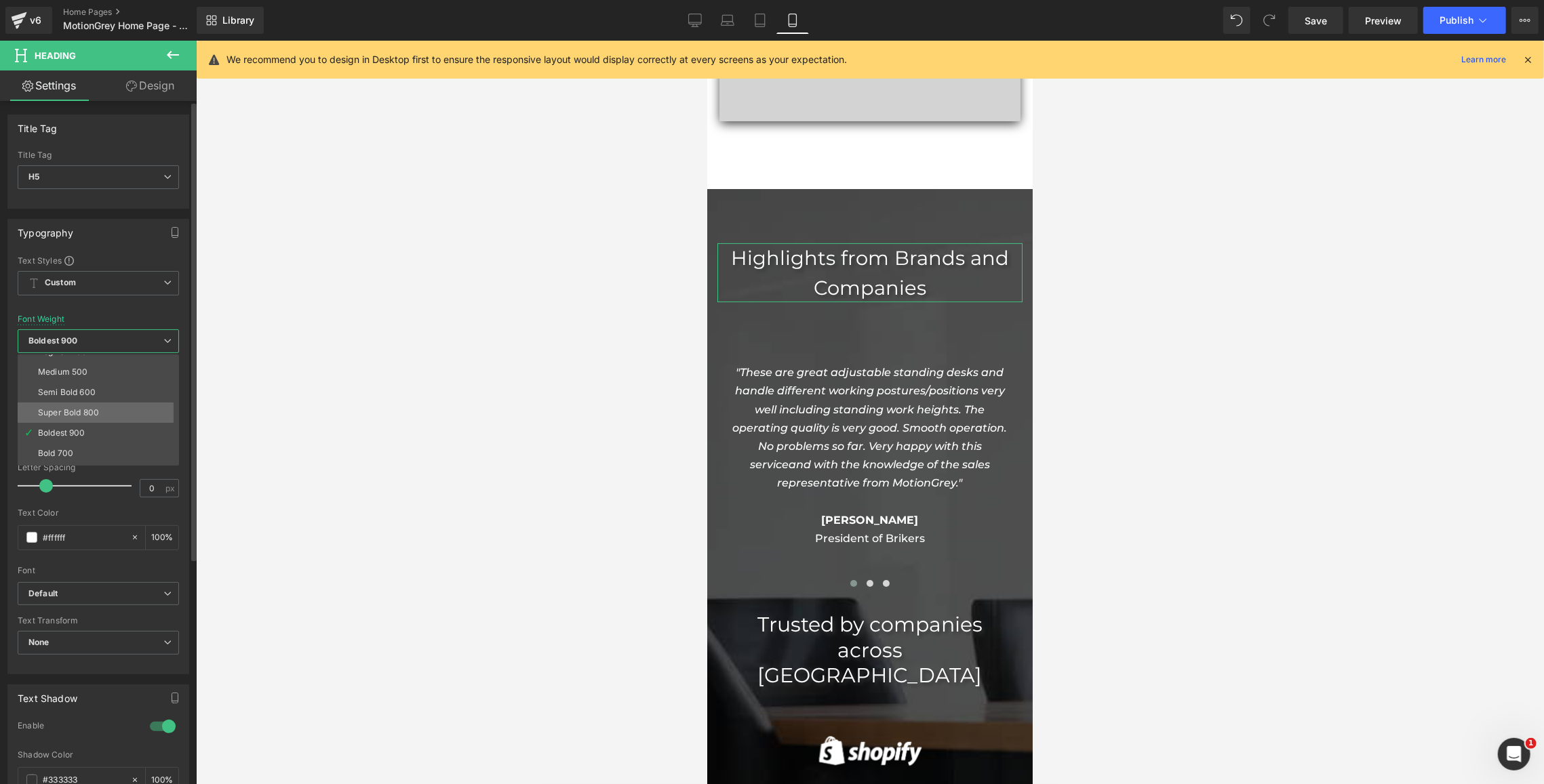
click at [121, 413] on li "Super Bold 800" at bounding box center [101, 413] width 168 height 20
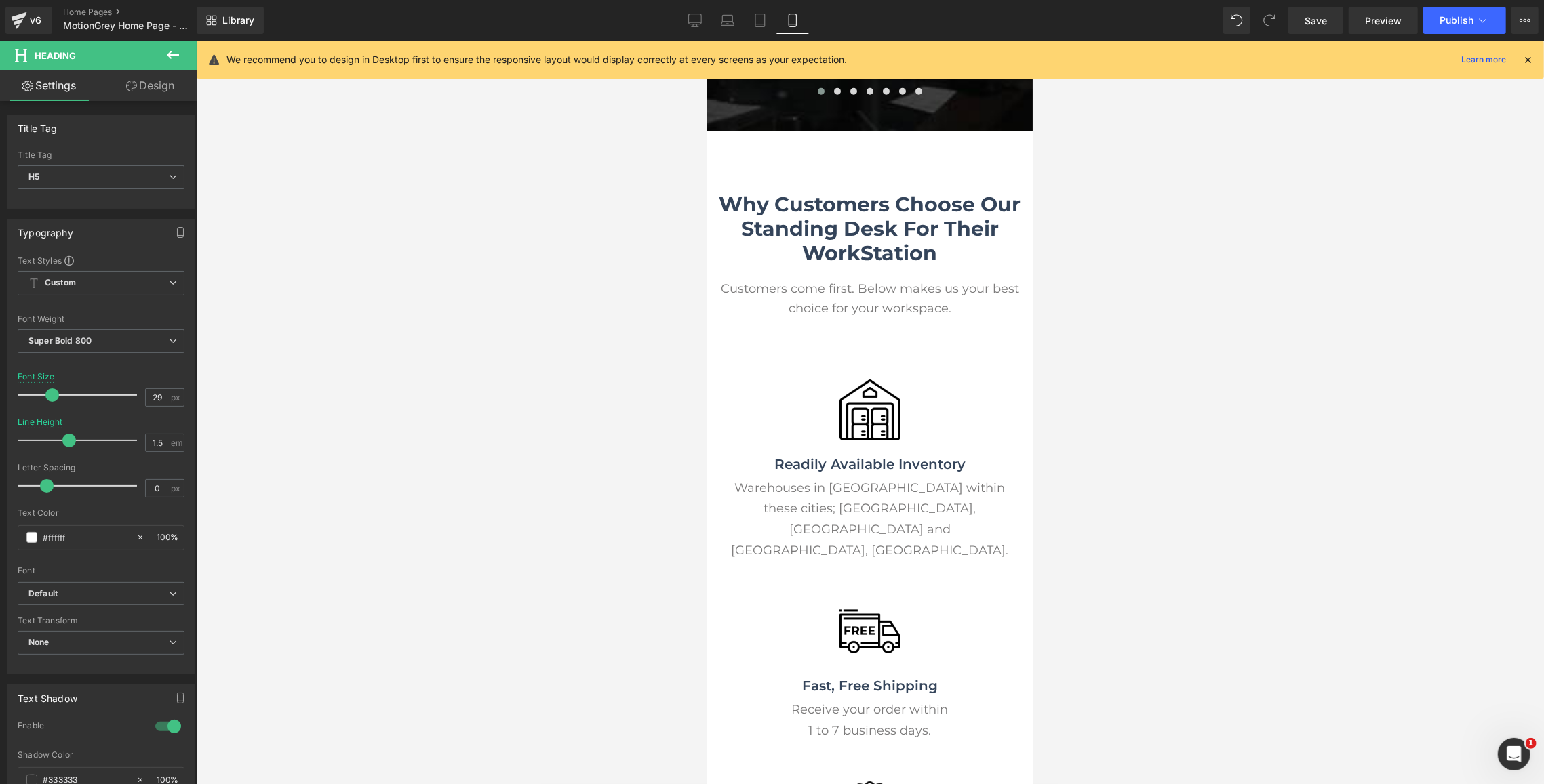
scroll to position [5592, 0]
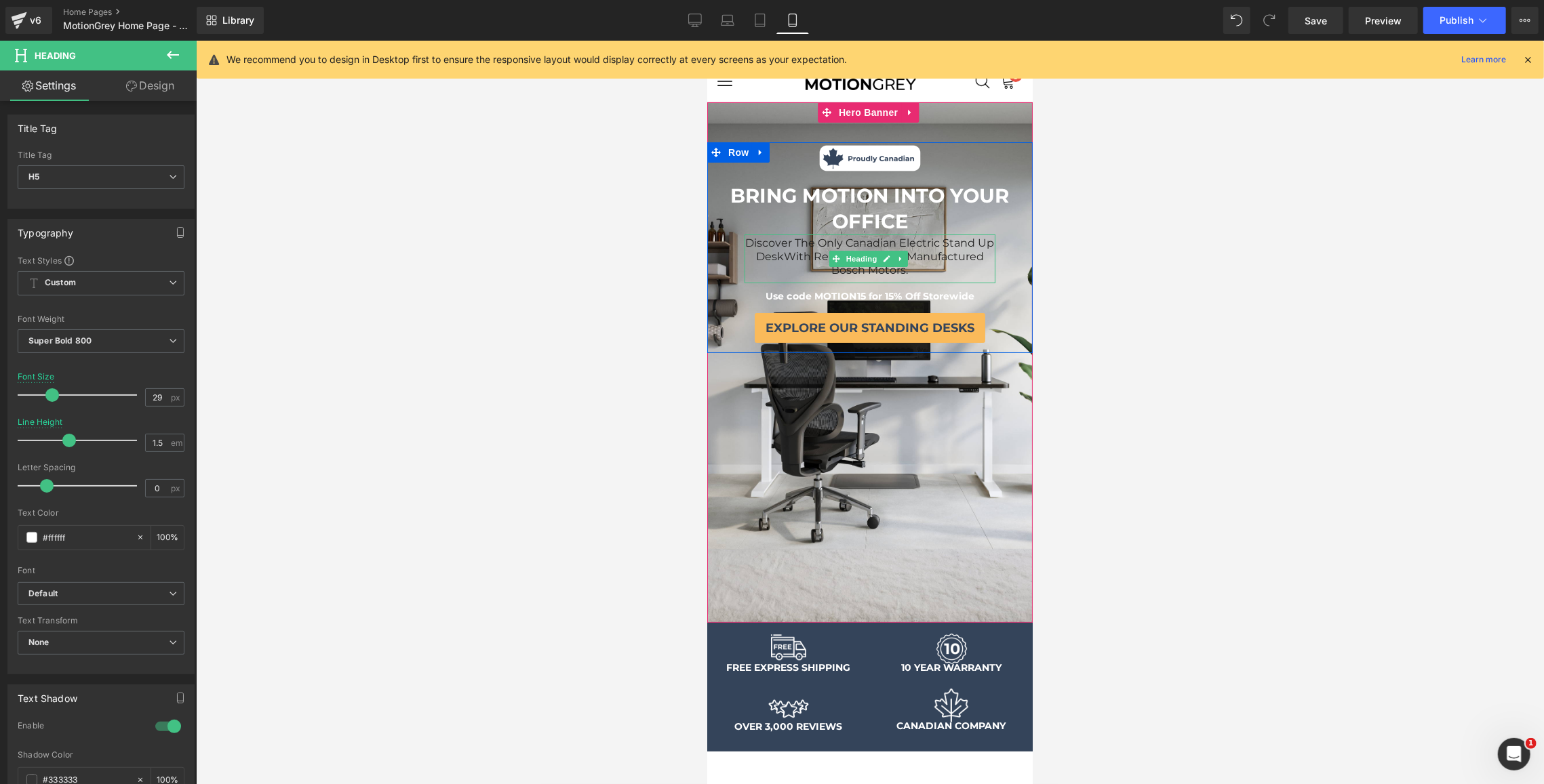
click at [932, 265] on span "With Reliable German Manufactured Bosch Motors." at bounding box center [883, 263] width 200 height 26
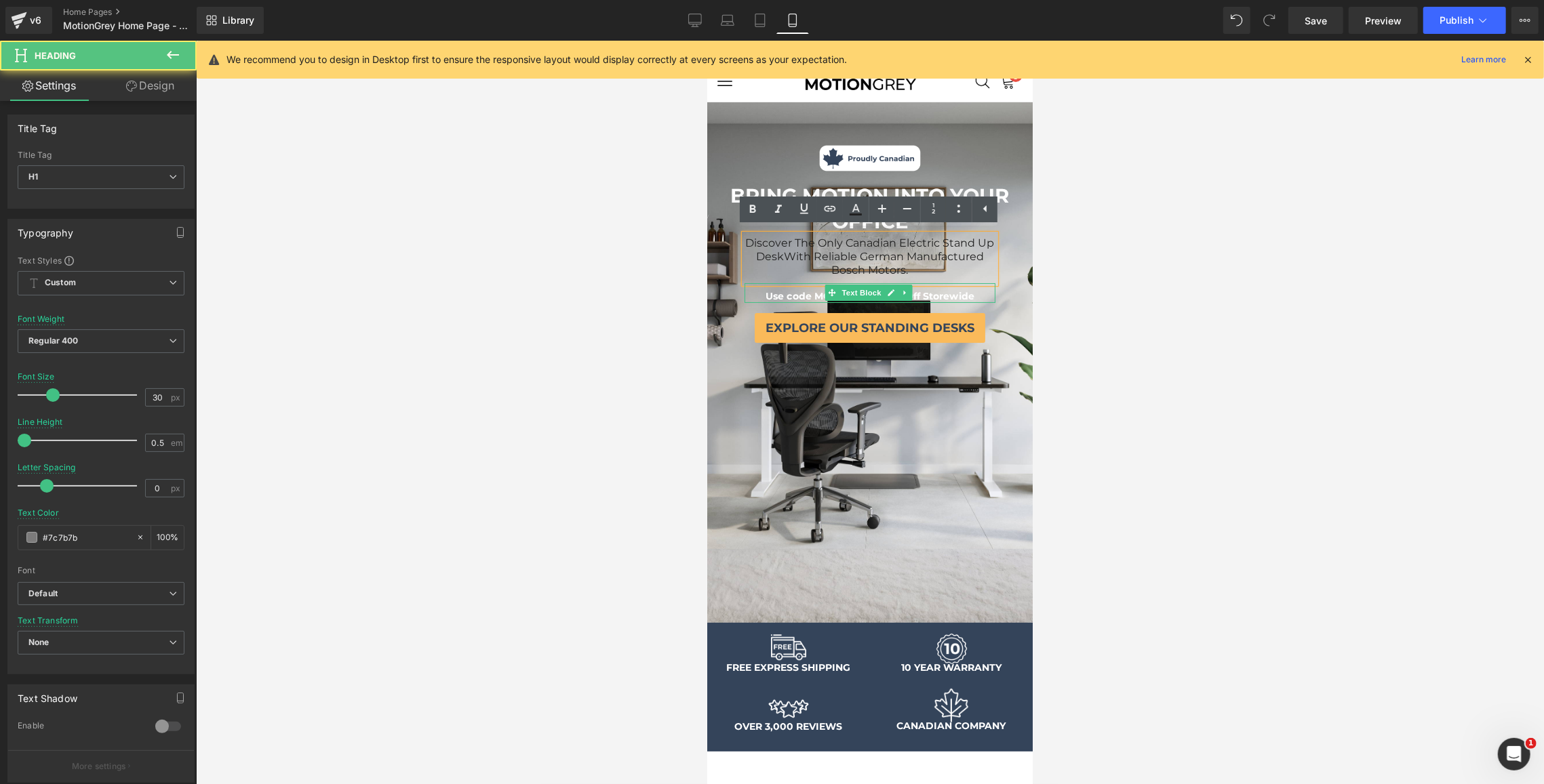
click at [960, 291] on span "Use code MOTION15 for 15% Off Storewide" at bounding box center [869, 296] width 209 height 12
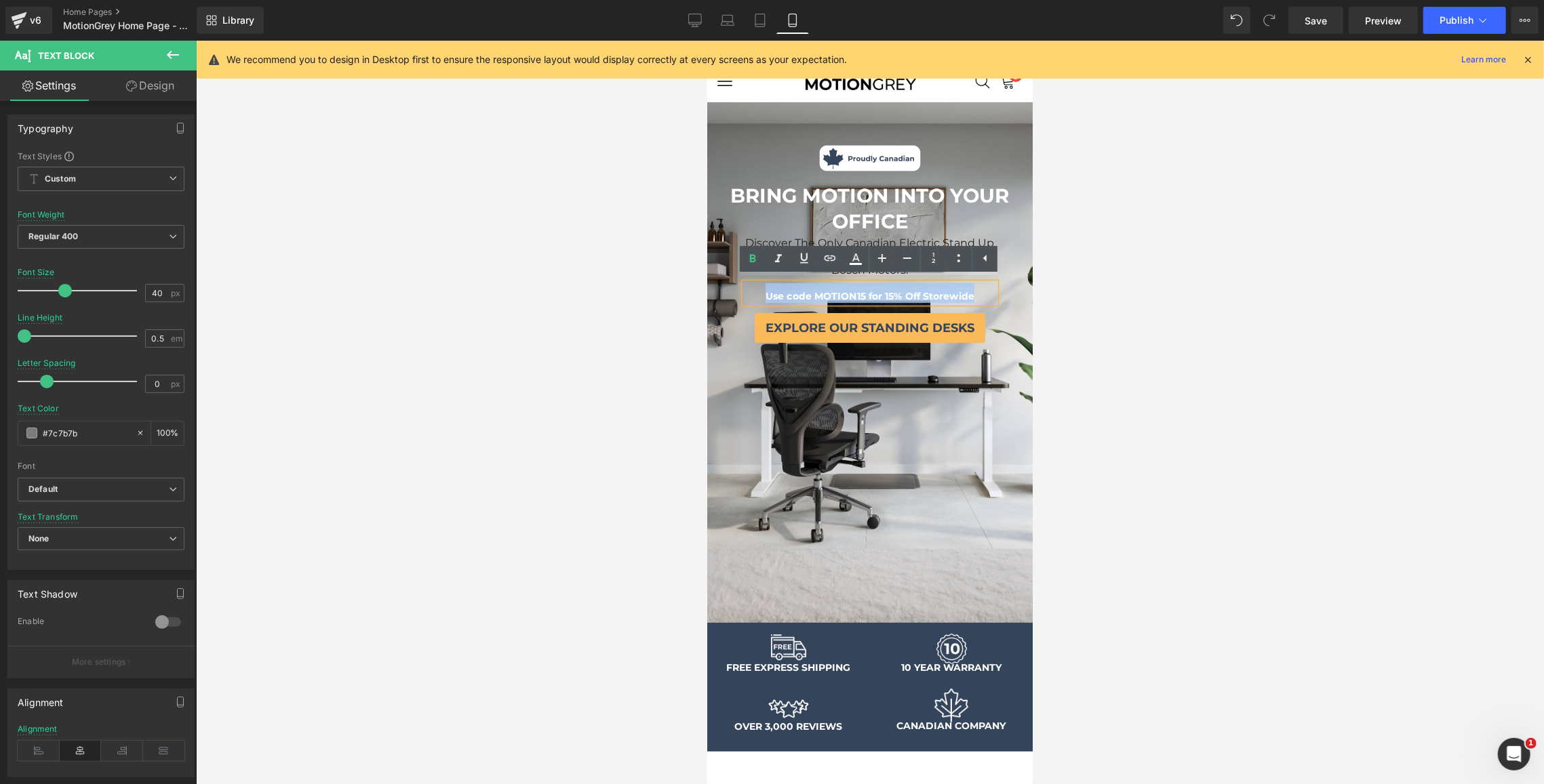
drag, startPoint x: 983, startPoint y: 290, endPoint x: 757, endPoint y: 283, distance: 226.1
click at [757, 283] on p "Use code MOTION15 for 15% Off Storewide" at bounding box center [869, 293] width 251 height 20
click at [97, 237] on span "Regular 400" at bounding box center [100, 236] width 167 height 23
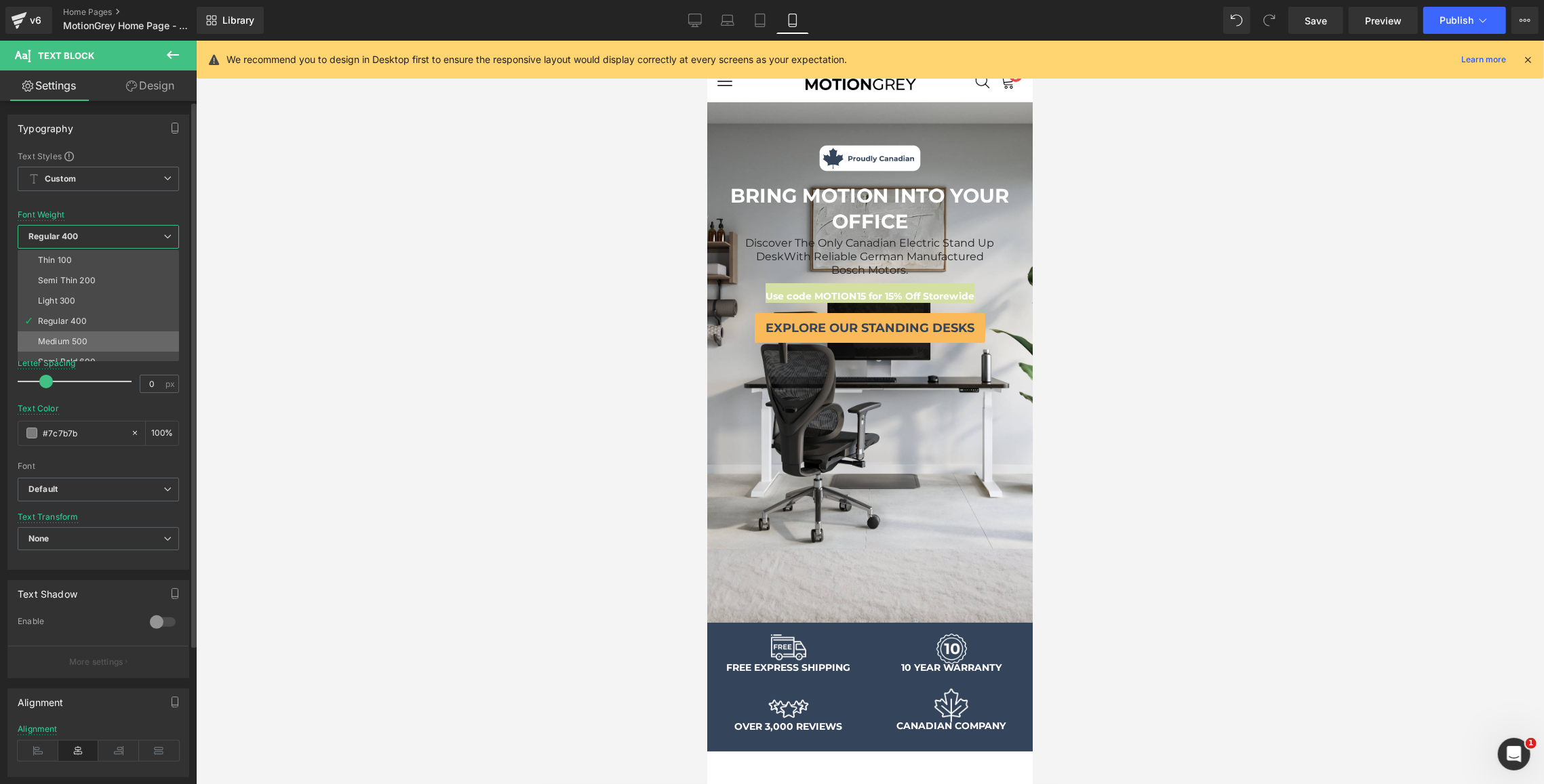
click at [97, 333] on li "Medium 500" at bounding box center [101, 341] width 168 height 20
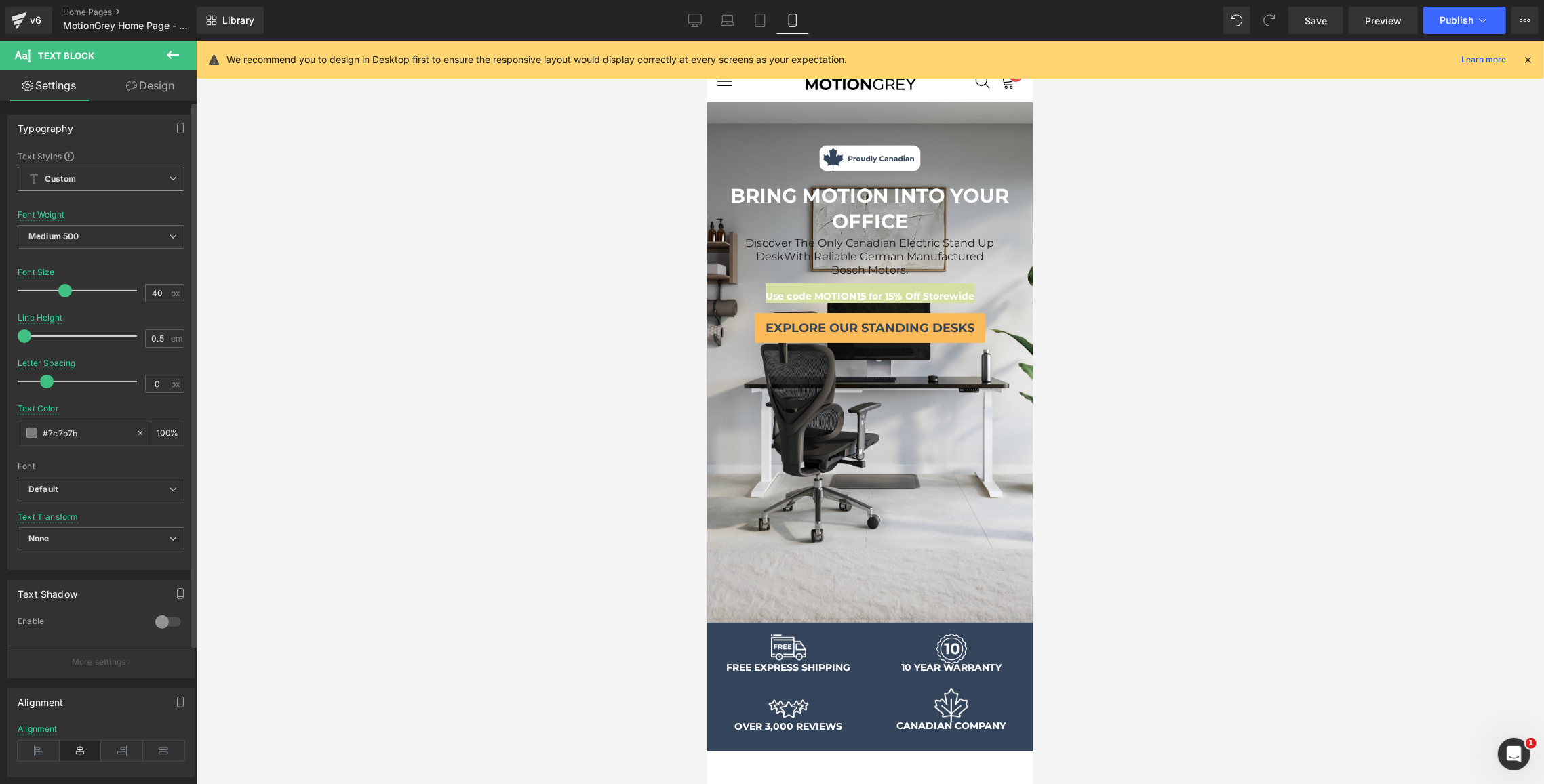
click at [139, 185] on span "Custom Setup Global Style" at bounding box center [100, 179] width 167 height 24
click at [337, 206] on div at bounding box center [870, 413] width 1348 height 744
click at [63, 293] on span at bounding box center [68, 291] width 14 height 14
click at [1453, 32] on button "Publish" at bounding box center [1465, 20] width 83 height 27
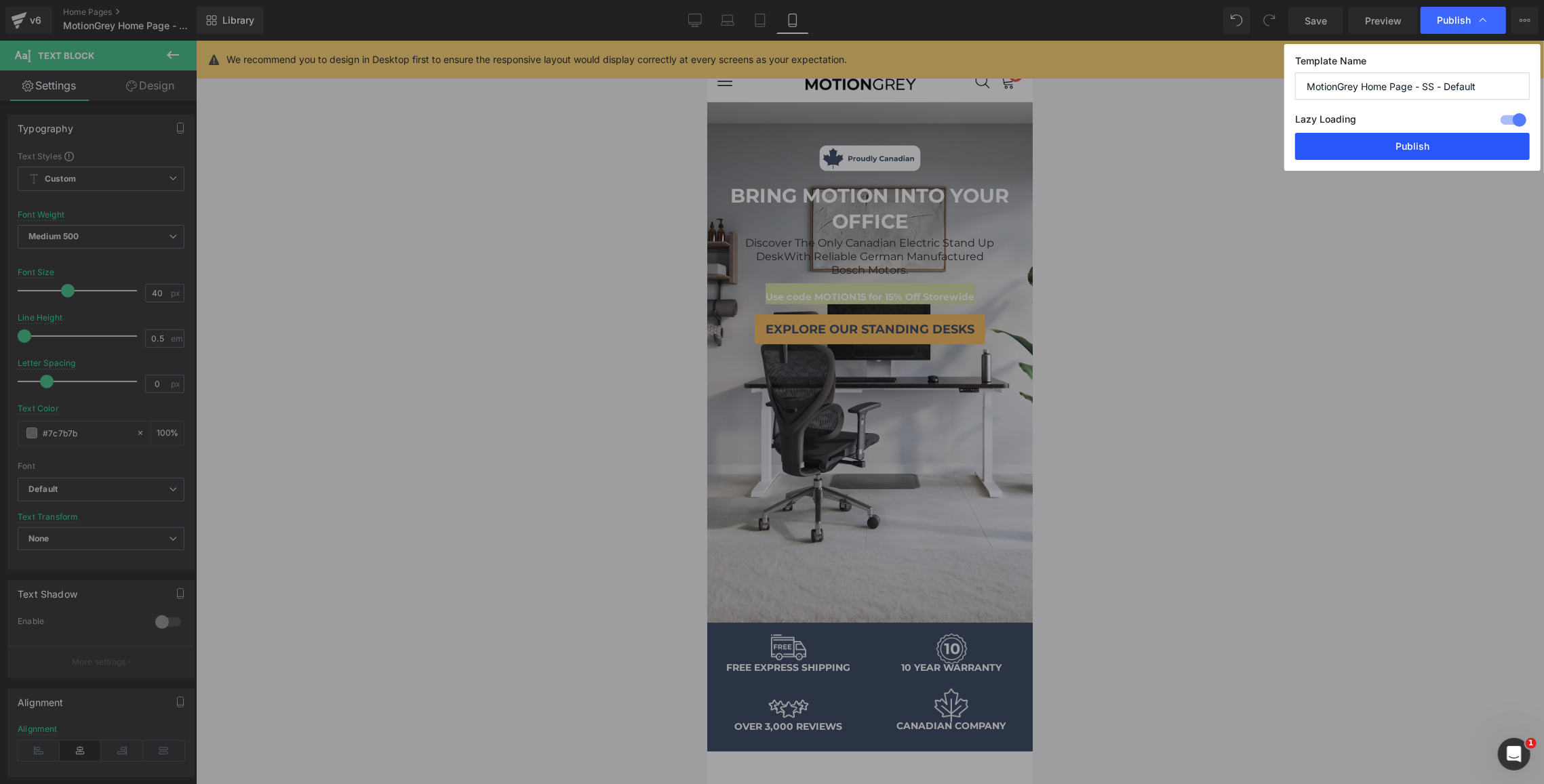
click at [1429, 146] on button "Publish" at bounding box center [1412, 146] width 235 height 27
